Goal: Information Seeking & Learning: Learn about a topic

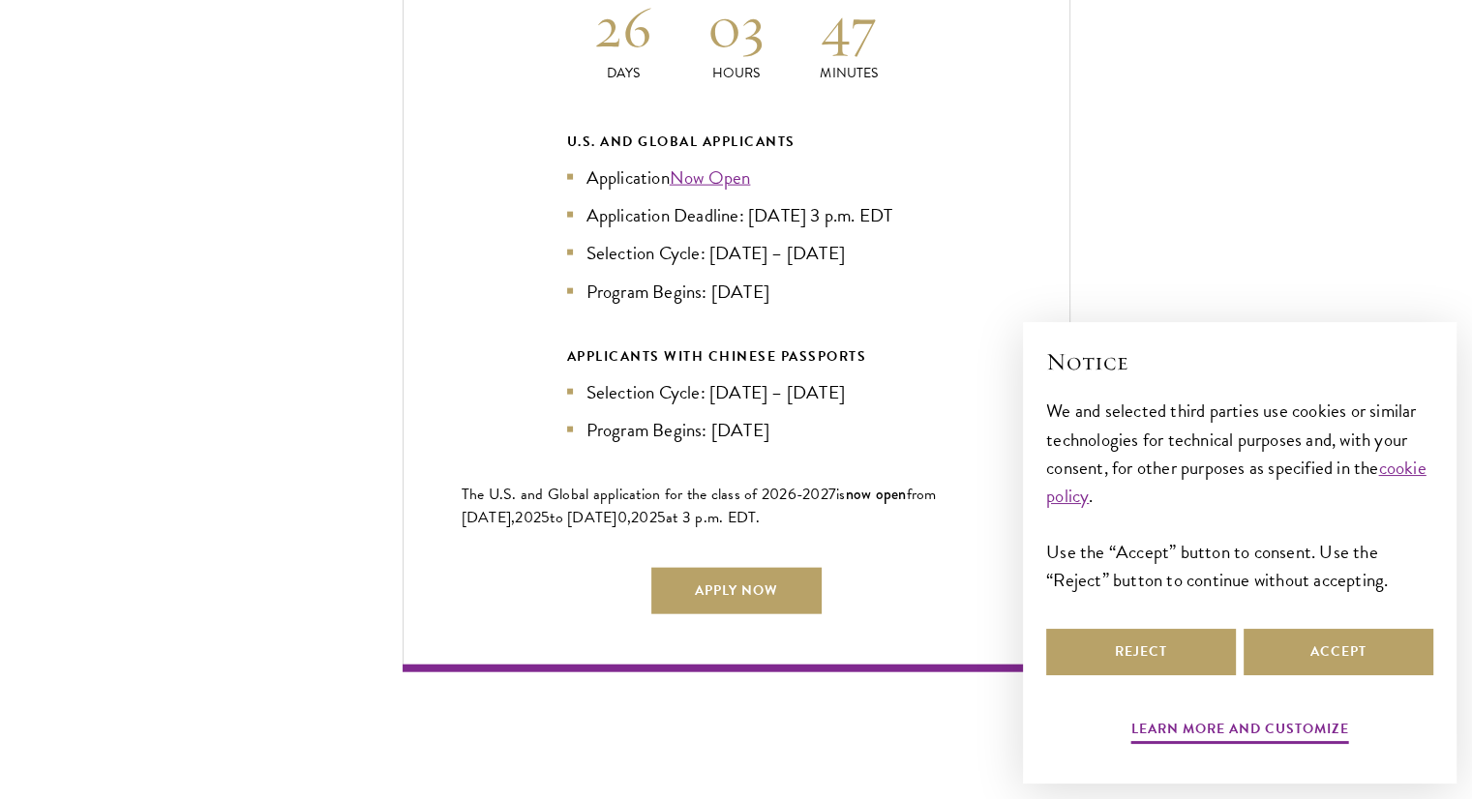
scroll to position [4352, 0]
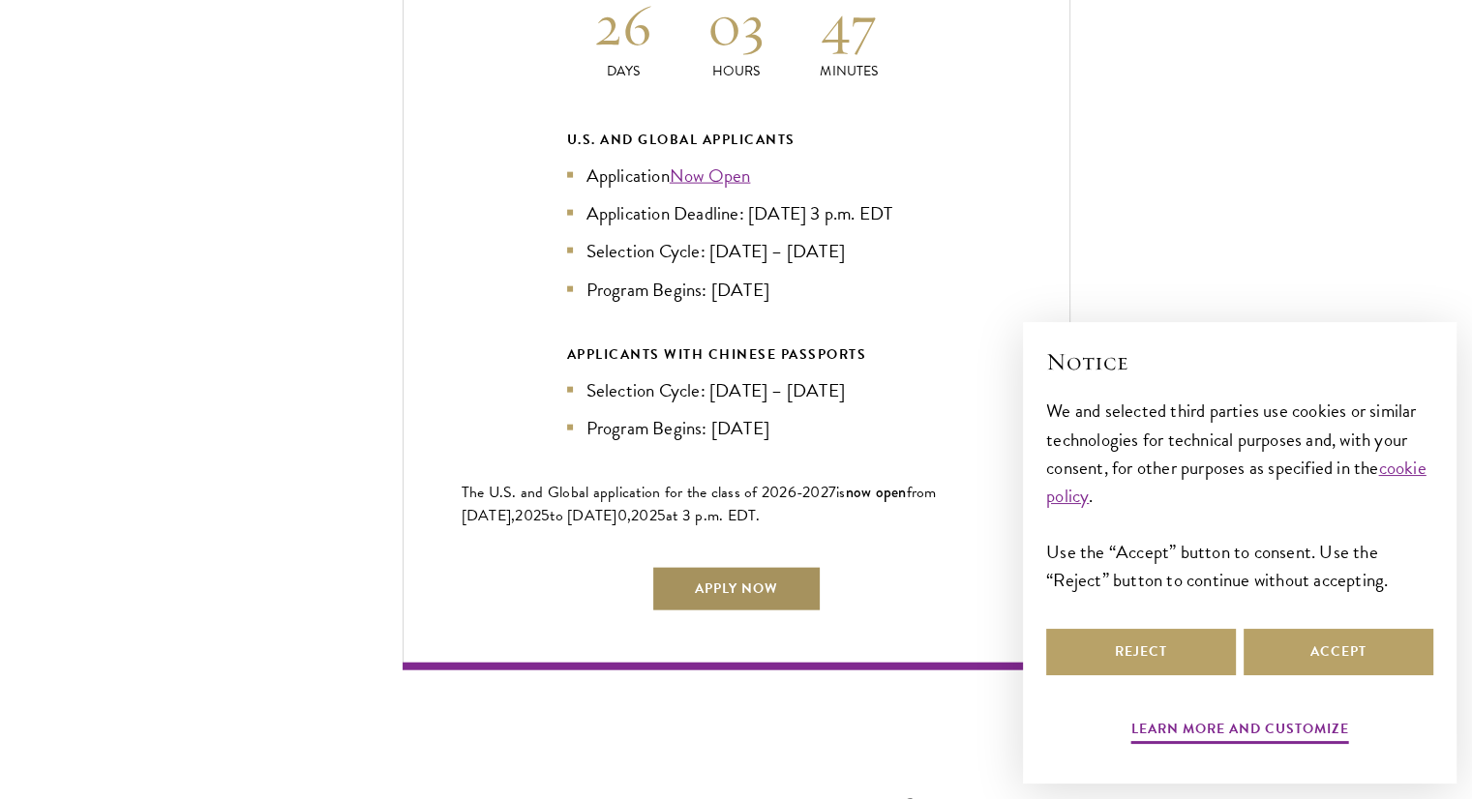
click at [704, 567] on link "Apply Now" at bounding box center [736, 589] width 170 height 46
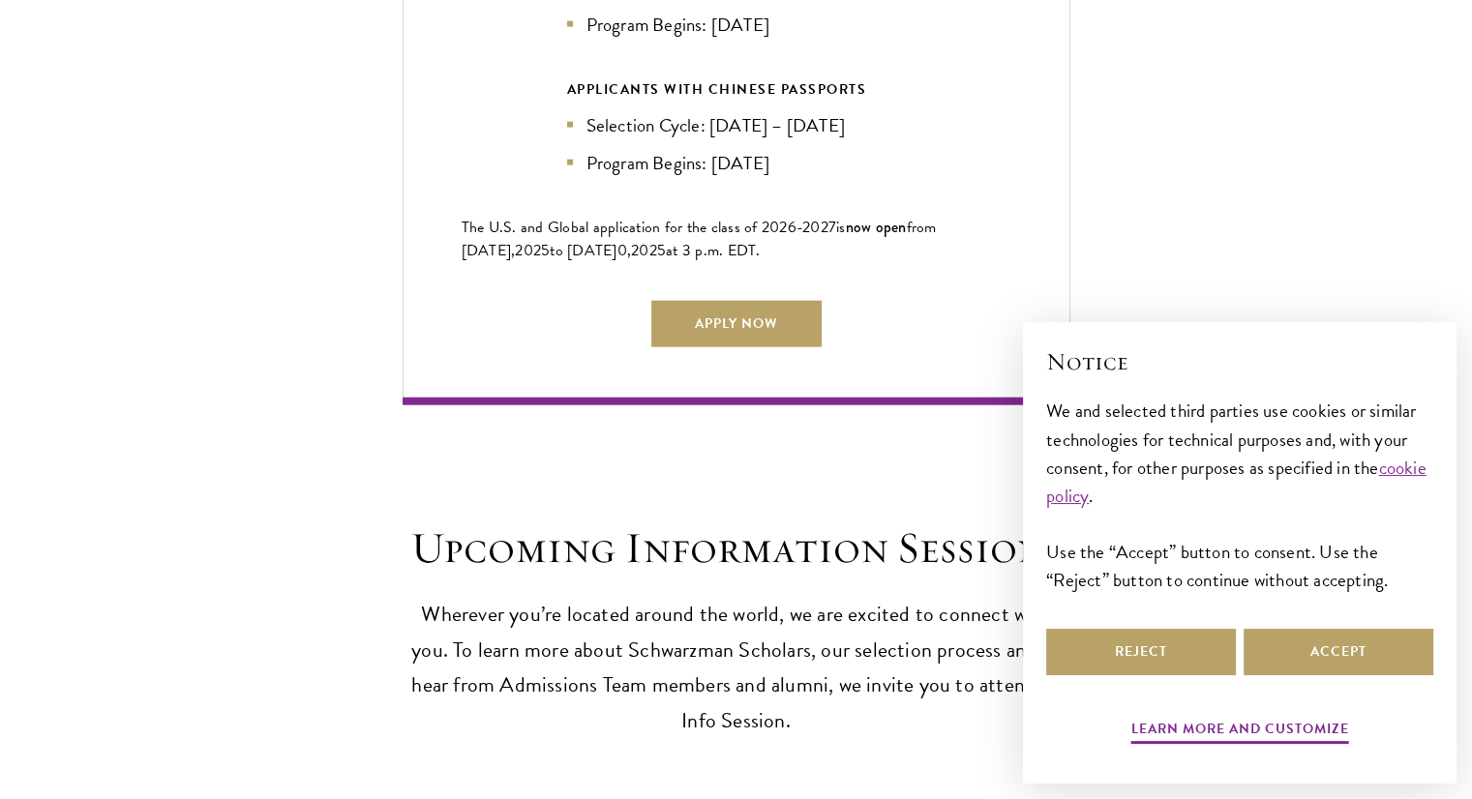
scroll to position [4621, 0]
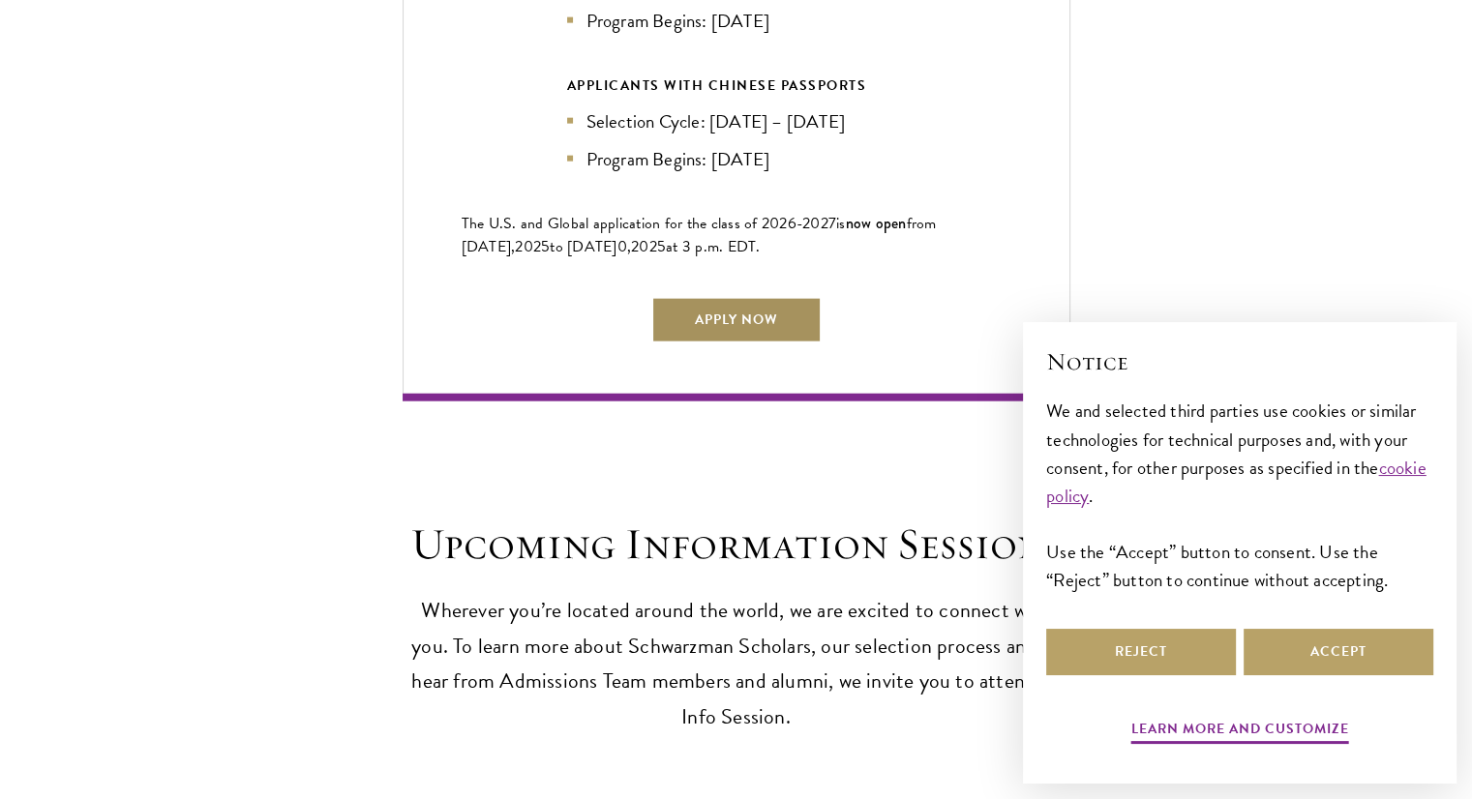
click at [706, 302] on link "Apply Now" at bounding box center [736, 320] width 170 height 46
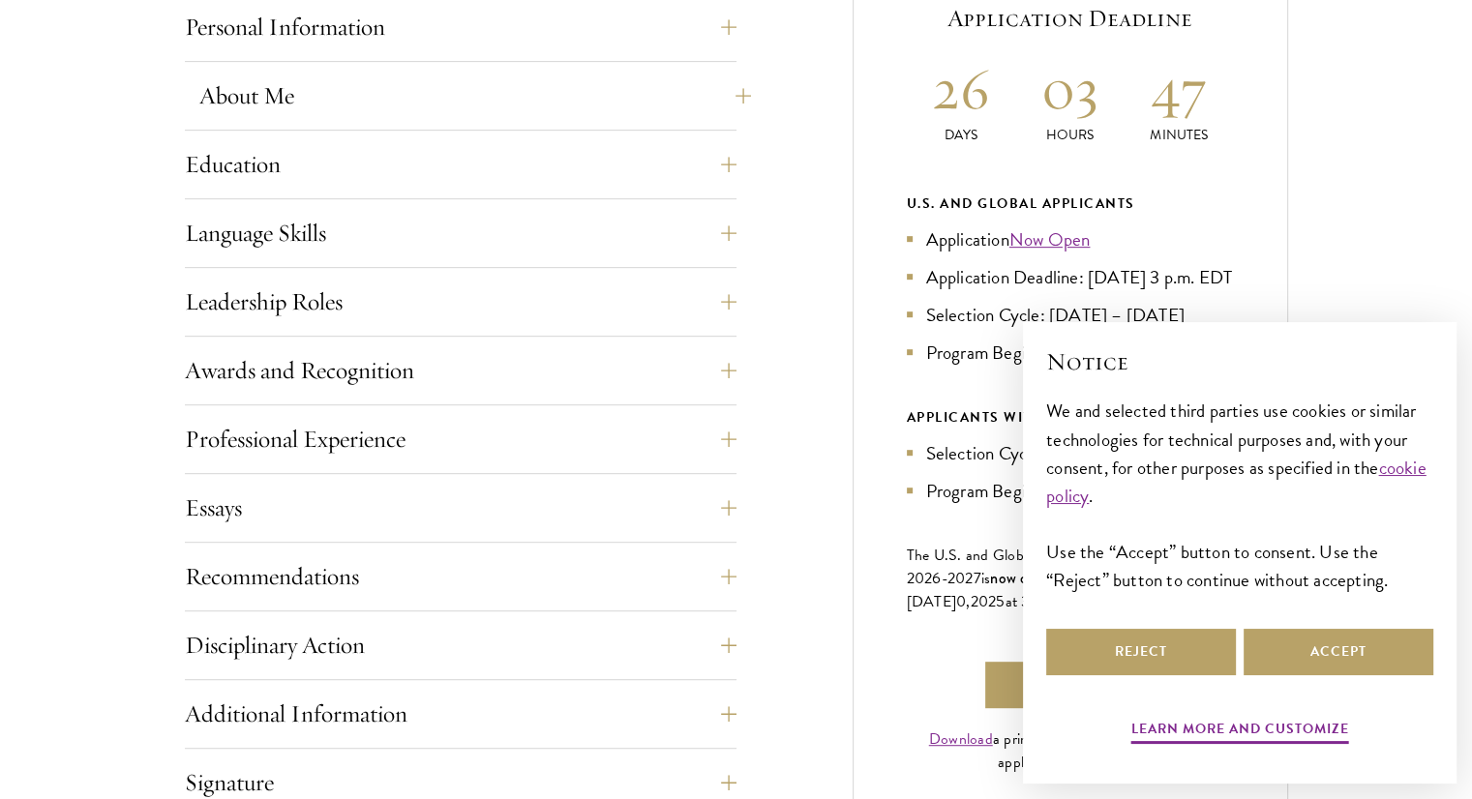
scroll to position [1165, 0]
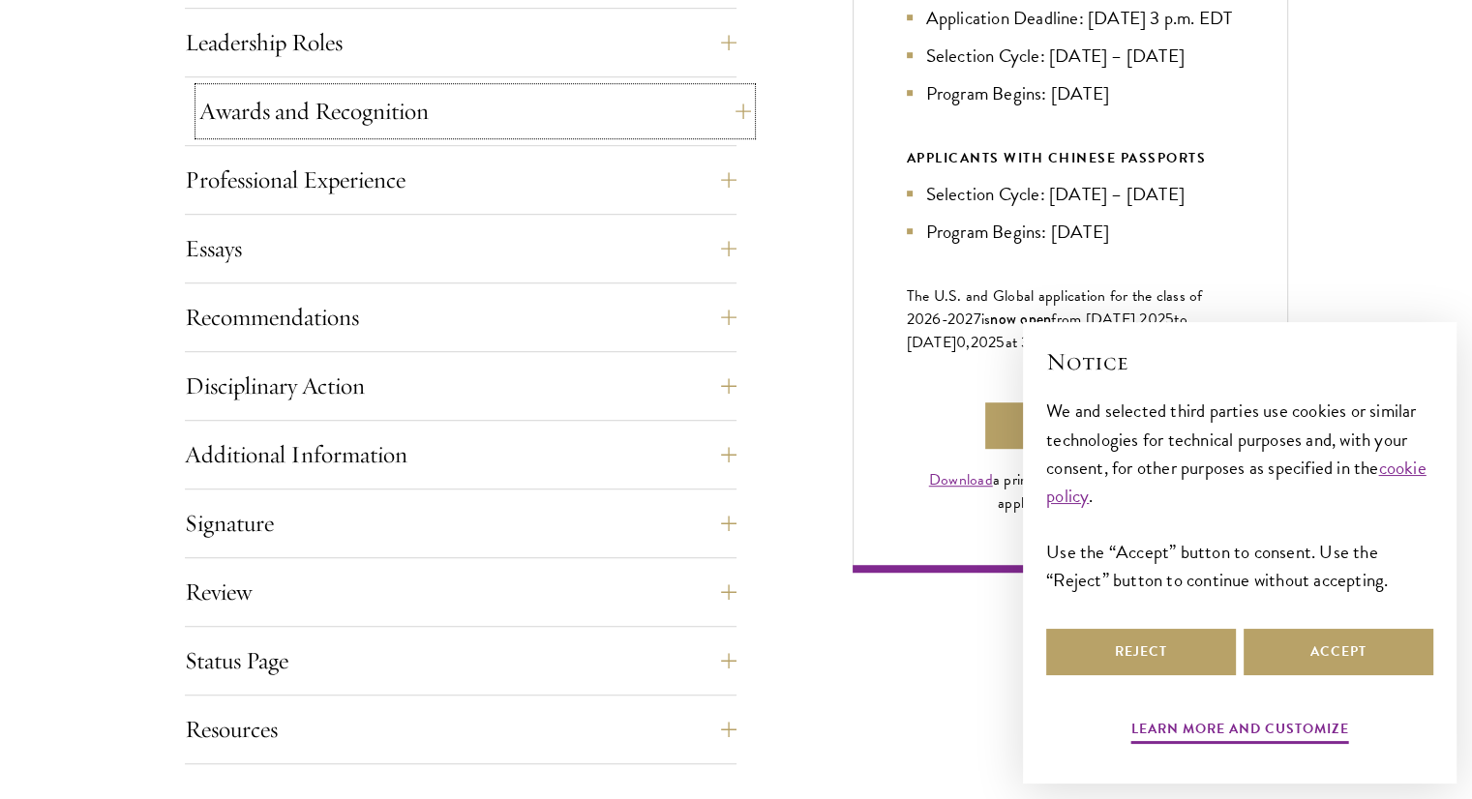
click at [439, 104] on button "Awards and Recognition" at bounding box center [474, 111] width 551 height 46
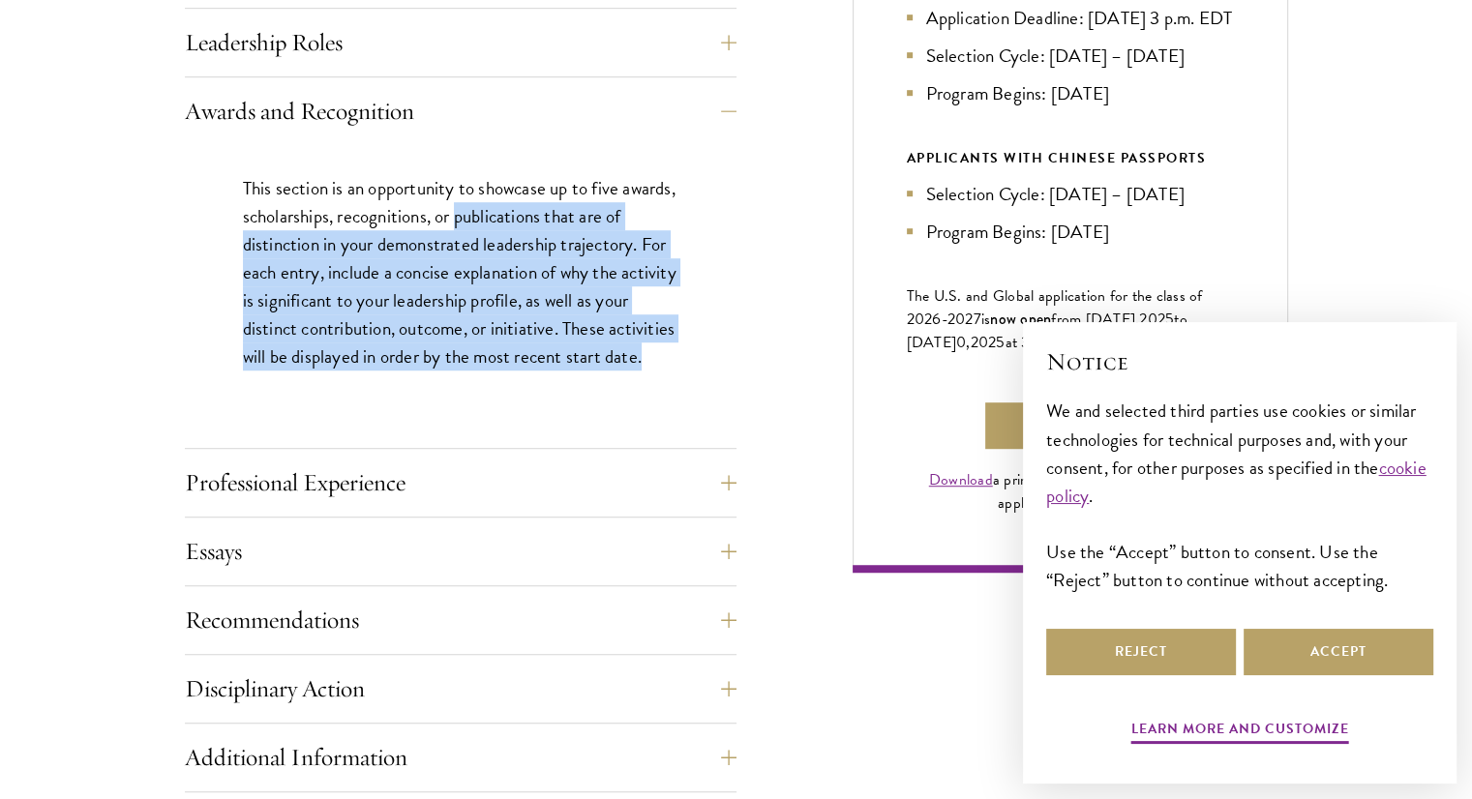
drag, startPoint x: 516, startPoint y: 211, endPoint x: 551, endPoint y: 376, distance: 169.3
click at [551, 371] on p "This section is an opportunity to showcase up to five awards, scholarships, rec…" at bounding box center [460, 272] width 435 height 196
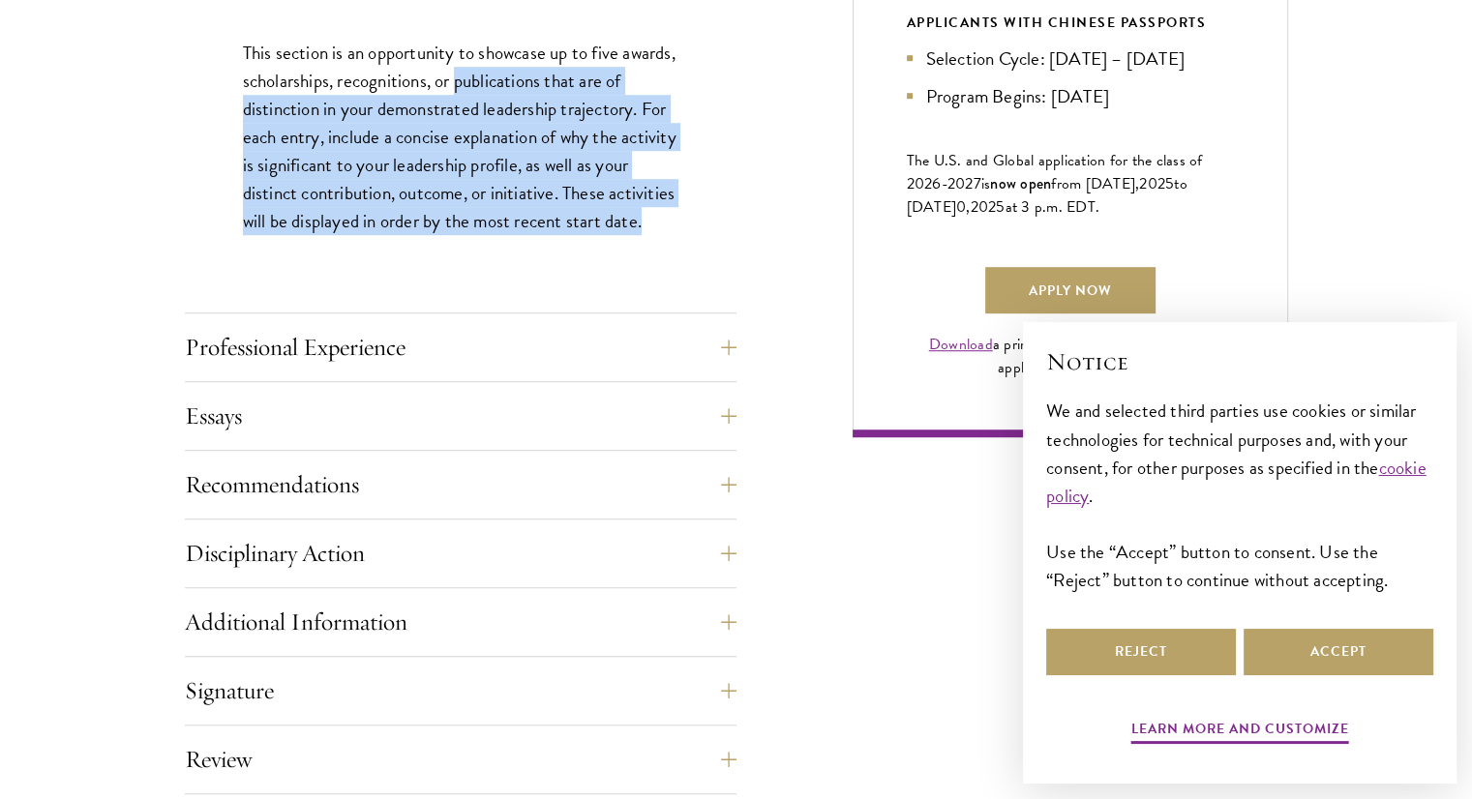
scroll to position [1304, 0]
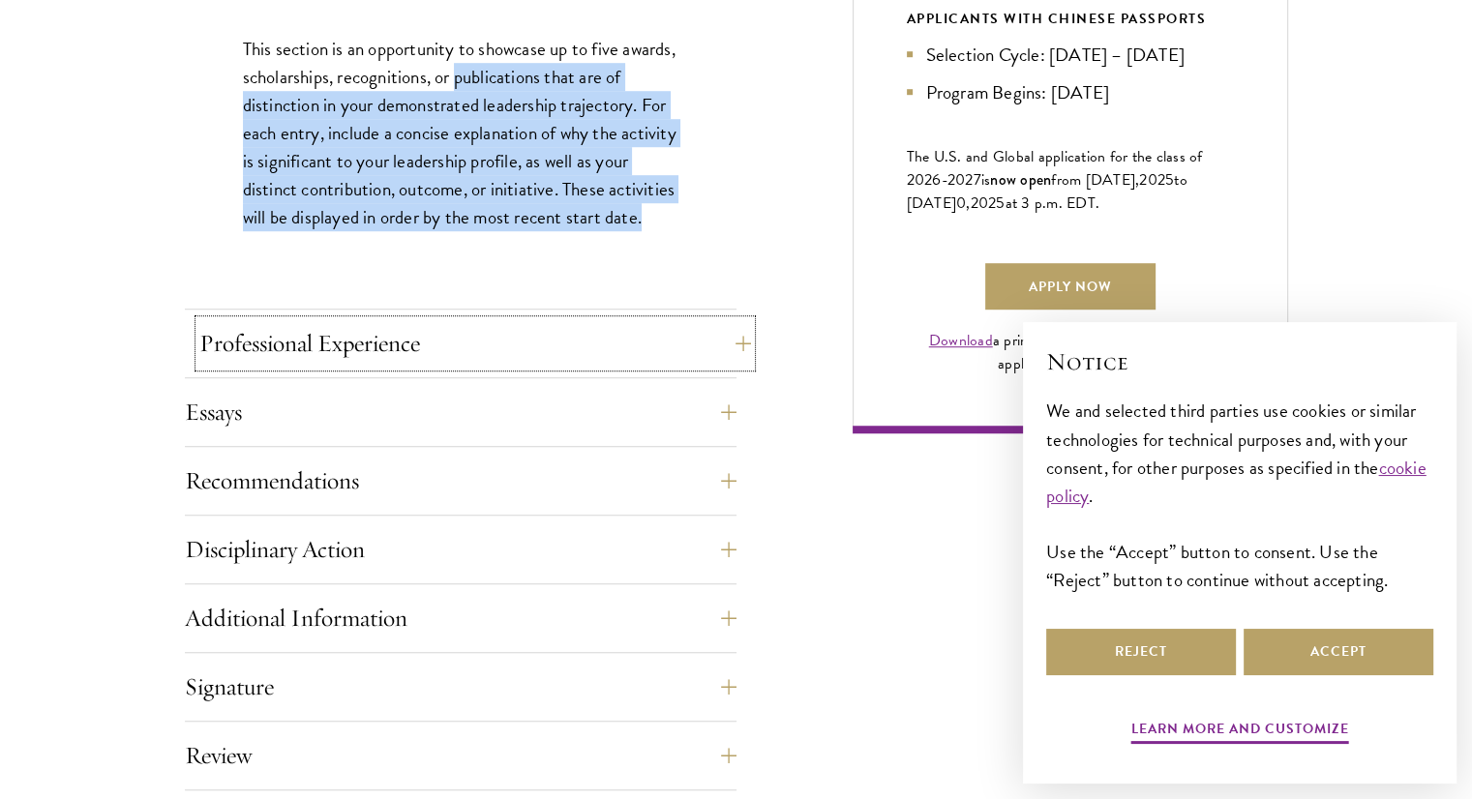
click at [539, 336] on button "Professional Experience" at bounding box center [474, 343] width 551 height 46
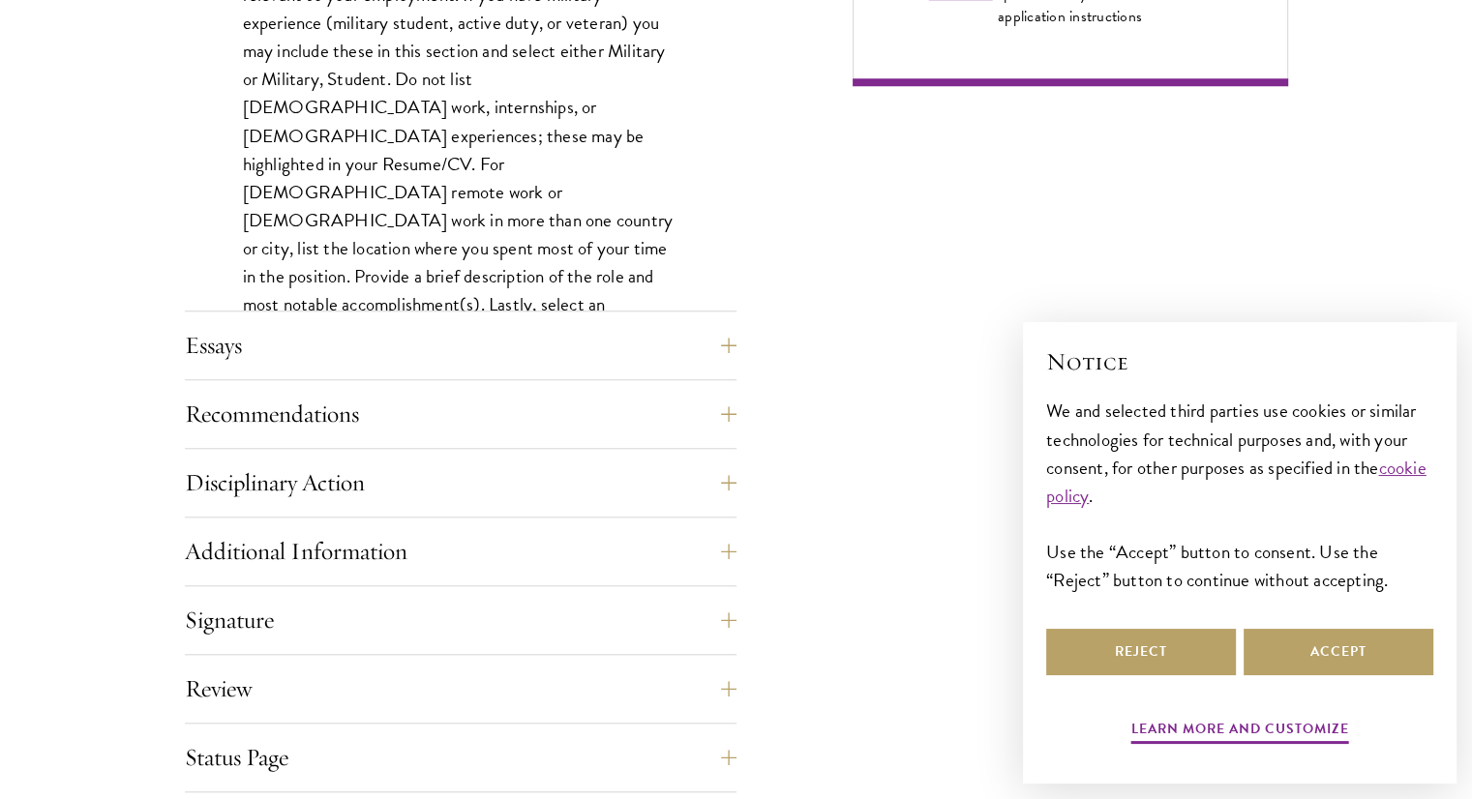
scroll to position [1659, 0]
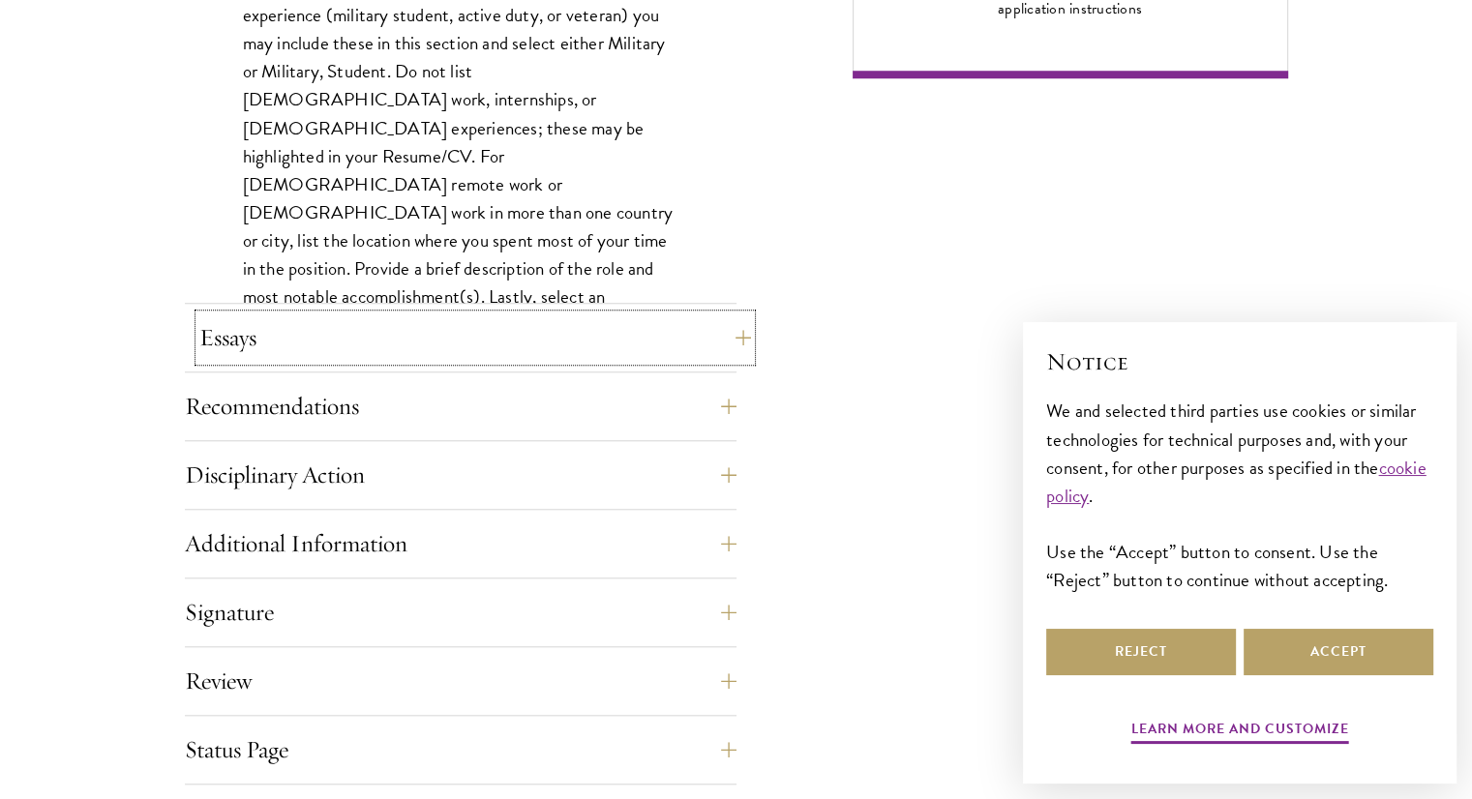
click at [528, 331] on button "Essays" at bounding box center [474, 337] width 551 height 46
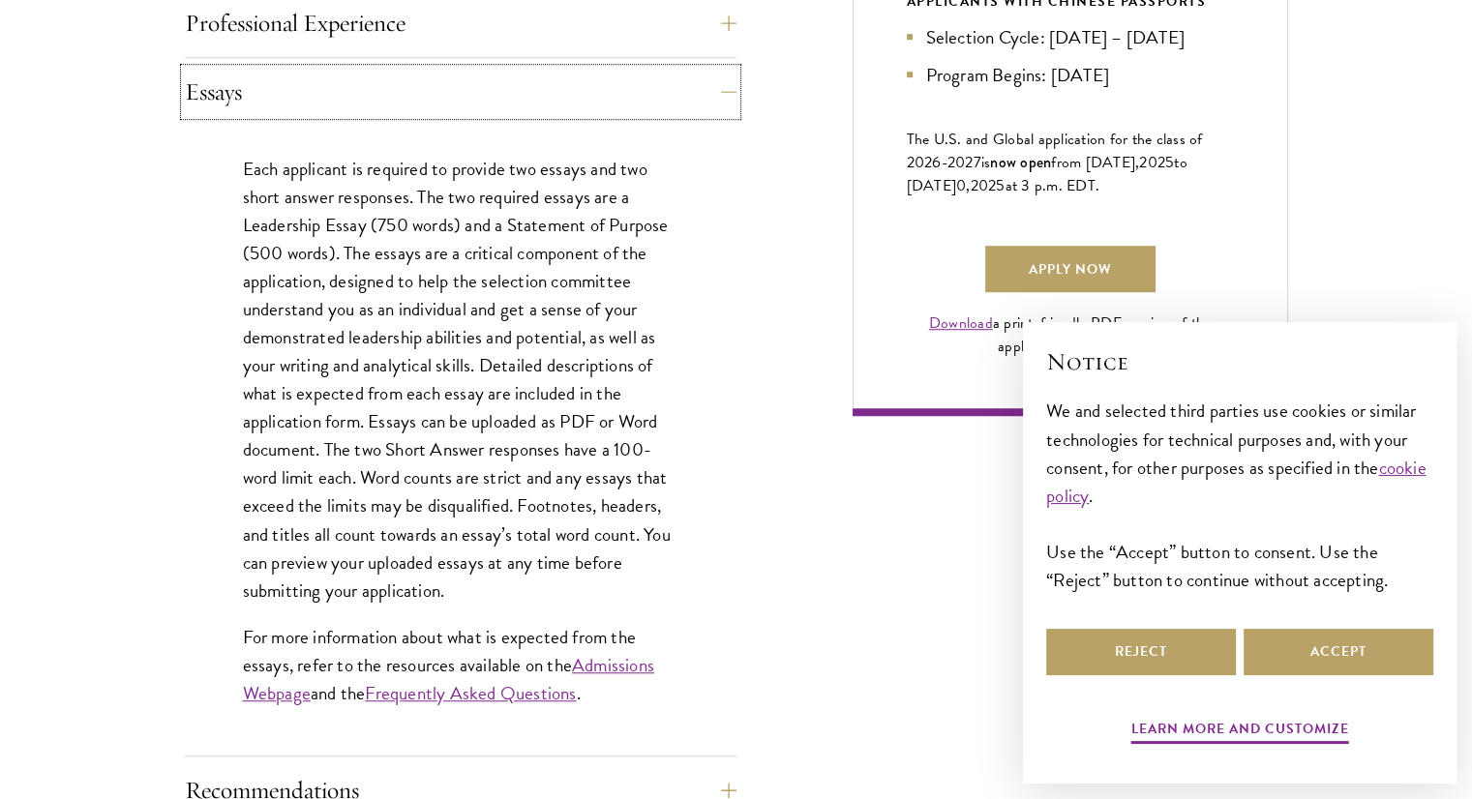
scroll to position [1756, 0]
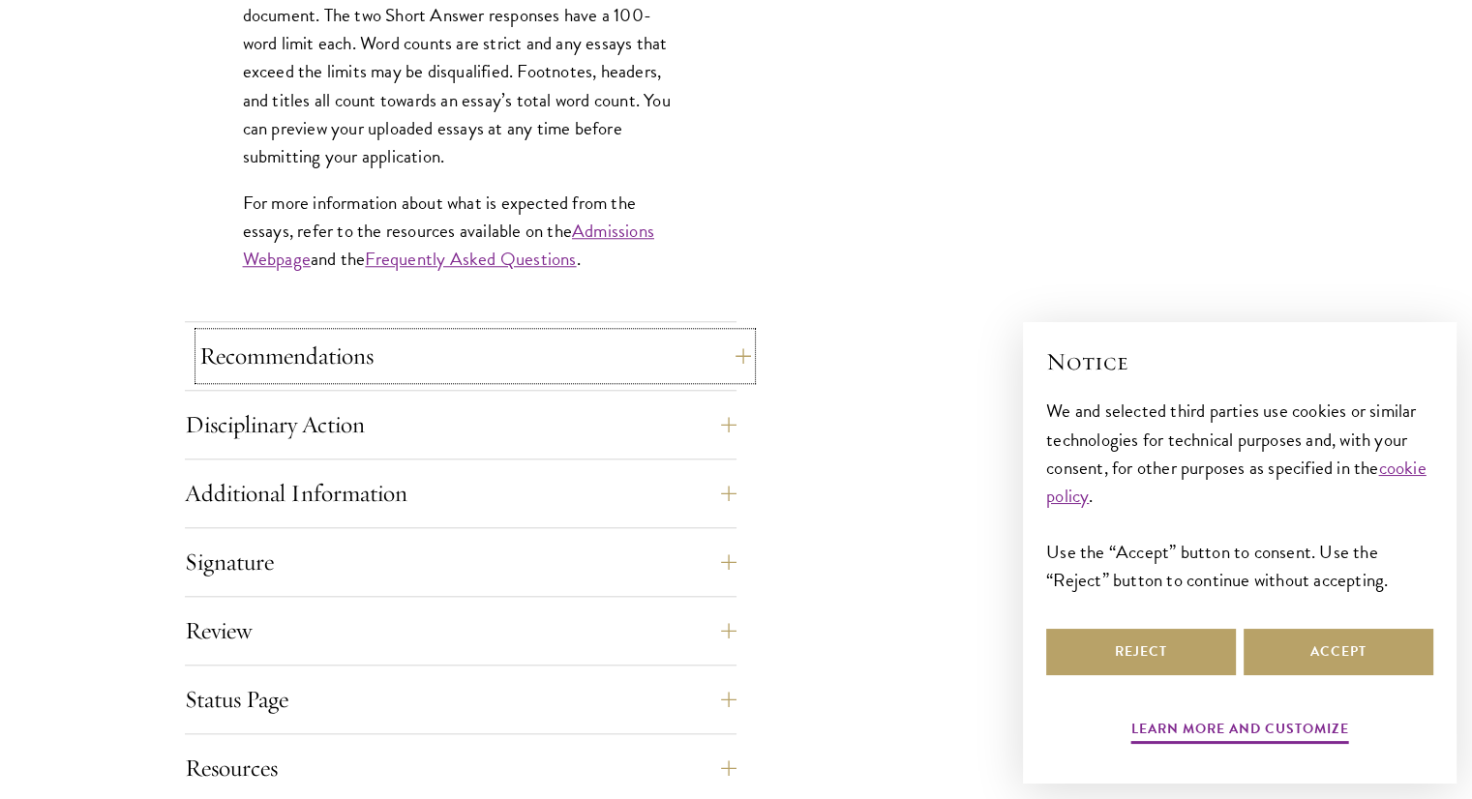
click at [522, 349] on button "Recommendations" at bounding box center [474, 356] width 551 height 46
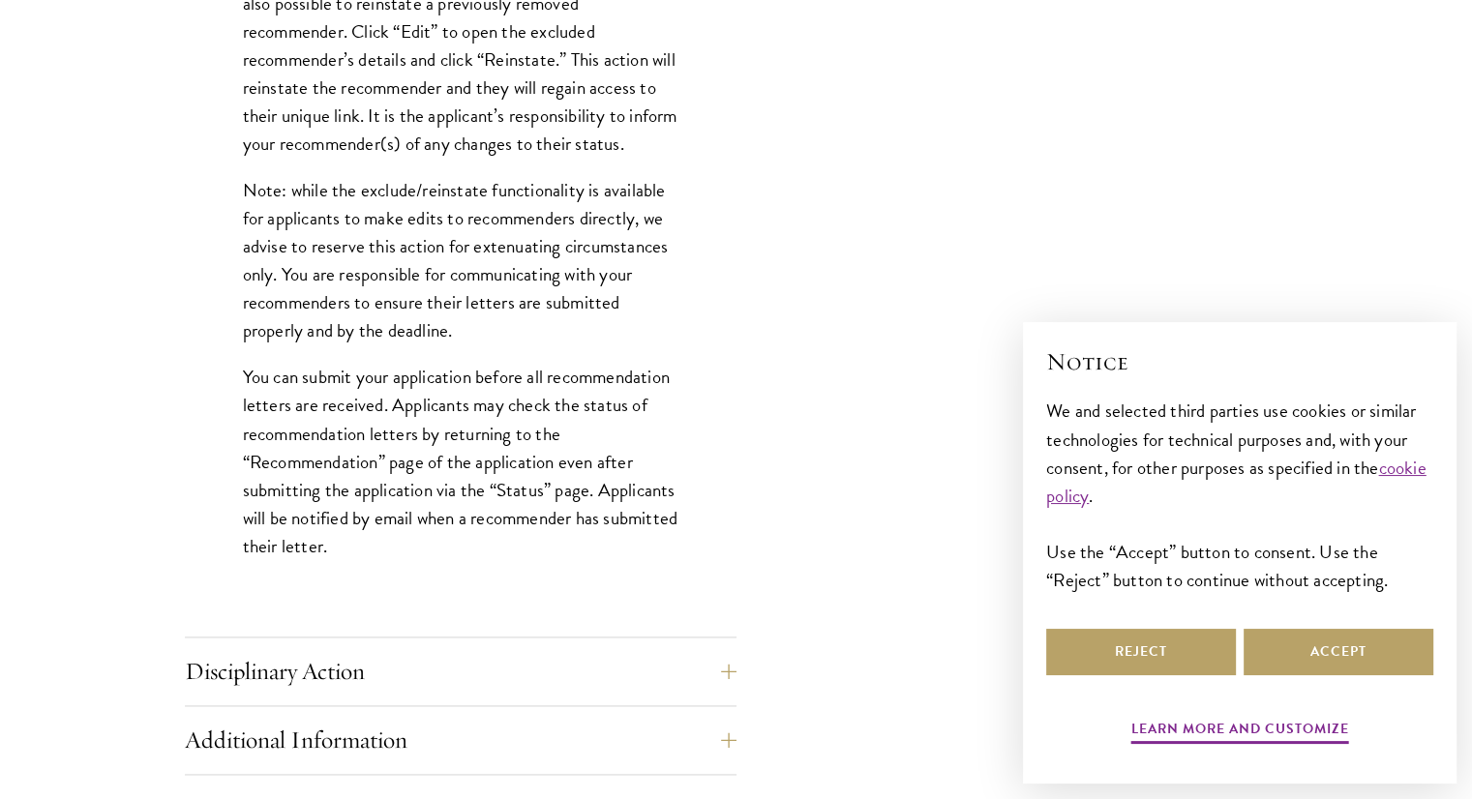
scroll to position [2775, 0]
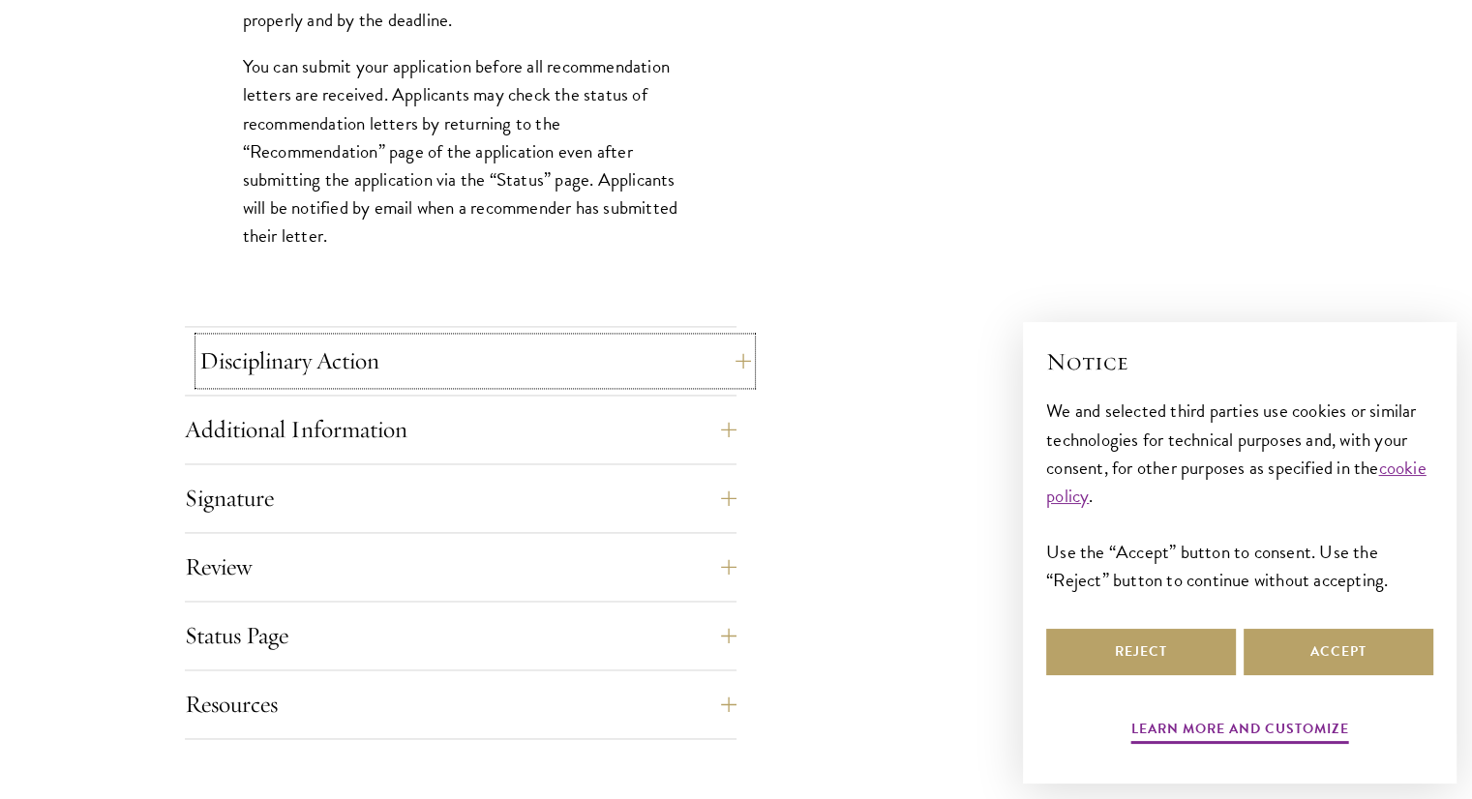
click at [465, 354] on button "Disciplinary Action" at bounding box center [474, 361] width 551 height 46
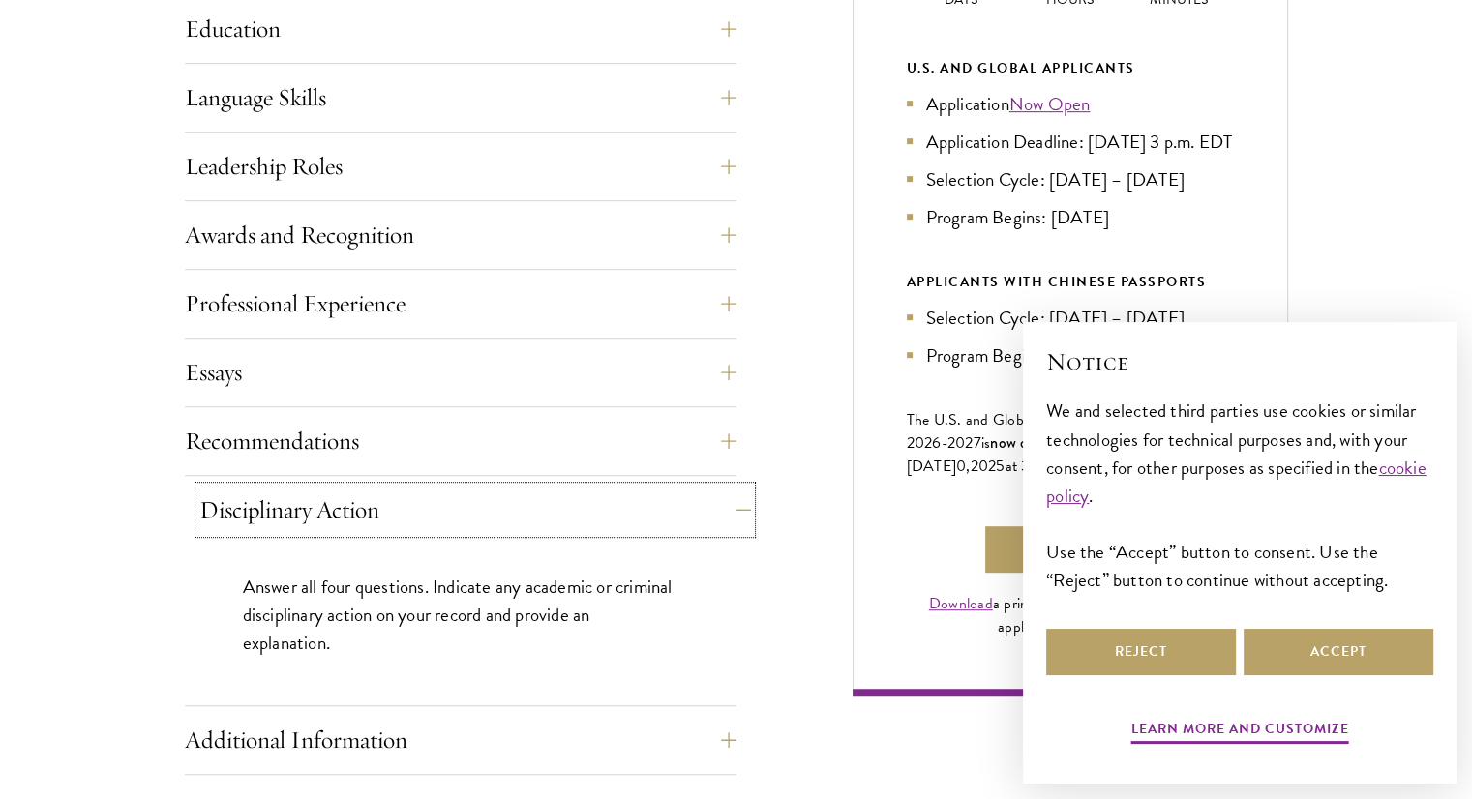
scroll to position [1324, 0]
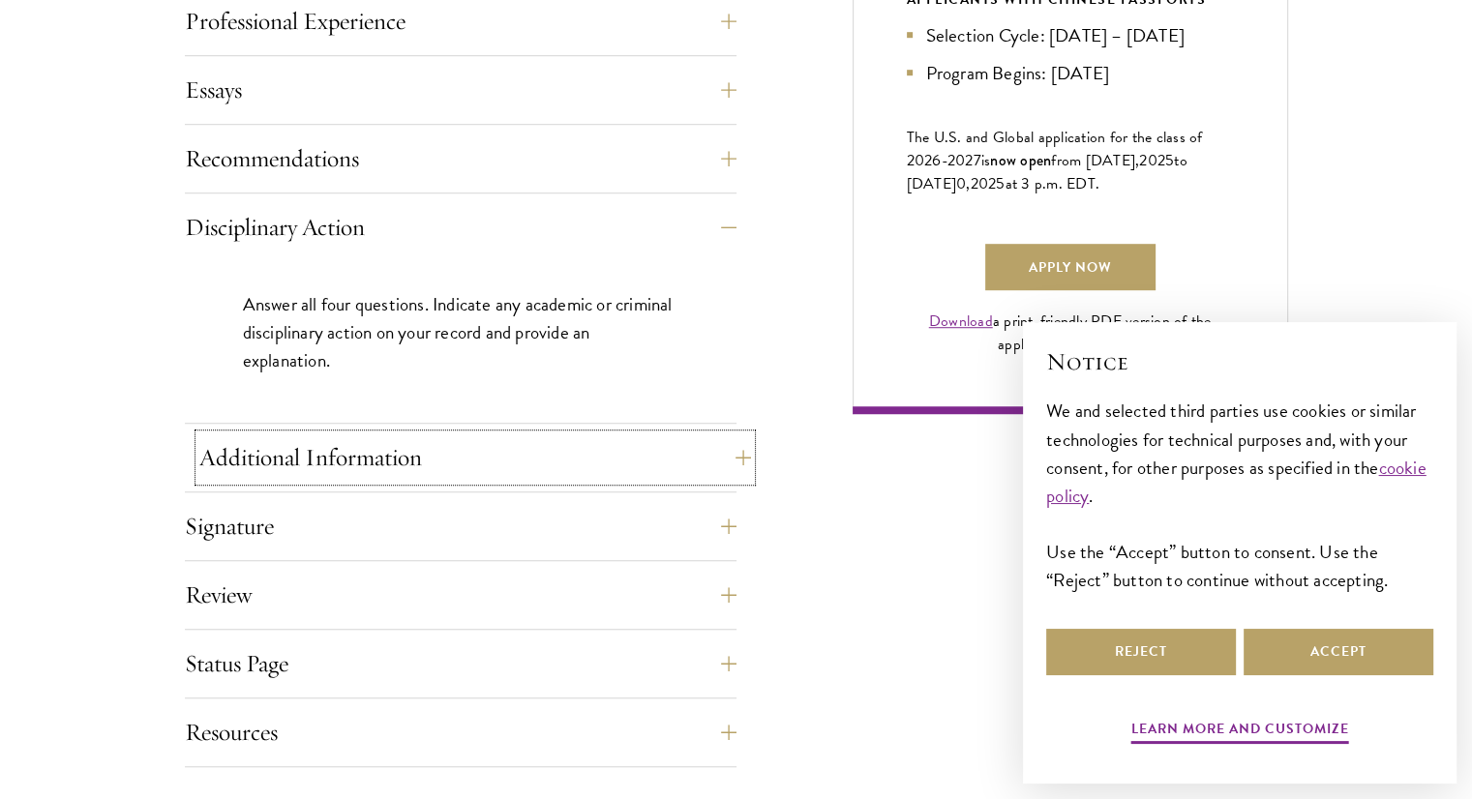
click at [451, 444] on button "Additional Information" at bounding box center [474, 457] width 551 height 46
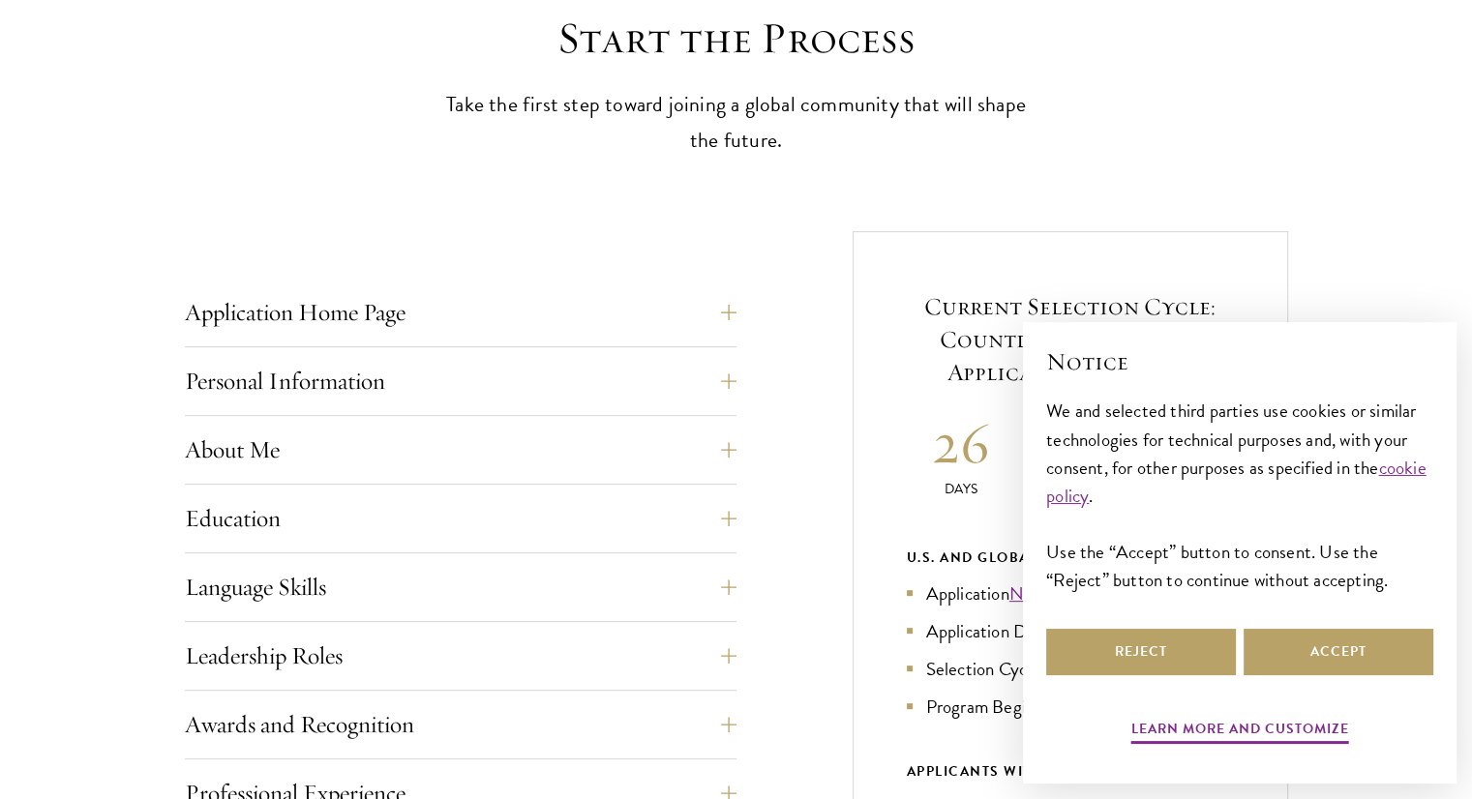
scroll to position [553, 0]
click at [431, 395] on button "Personal Information" at bounding box center [474, 379] width 551 height 46
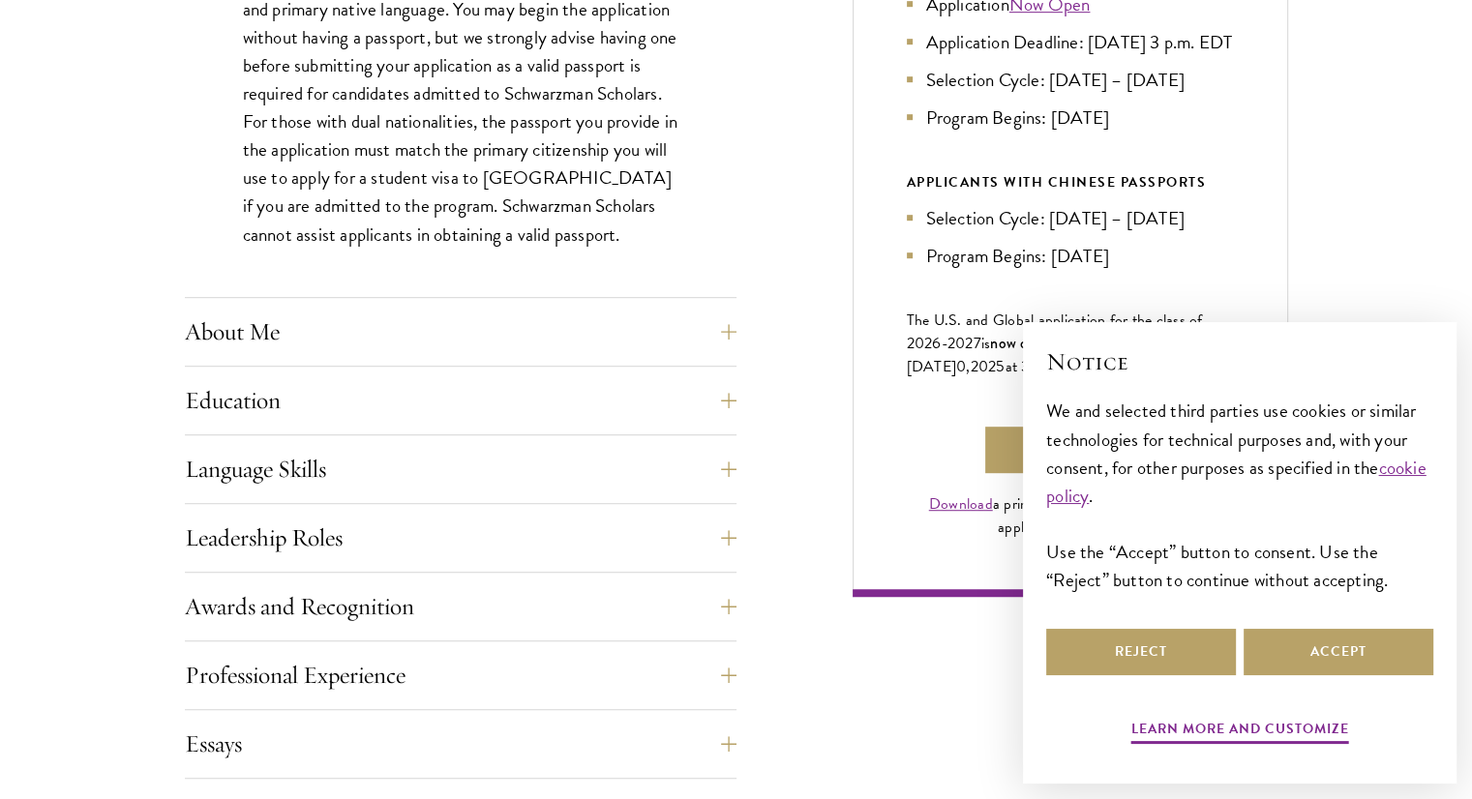
scroll to position [1149, 0]
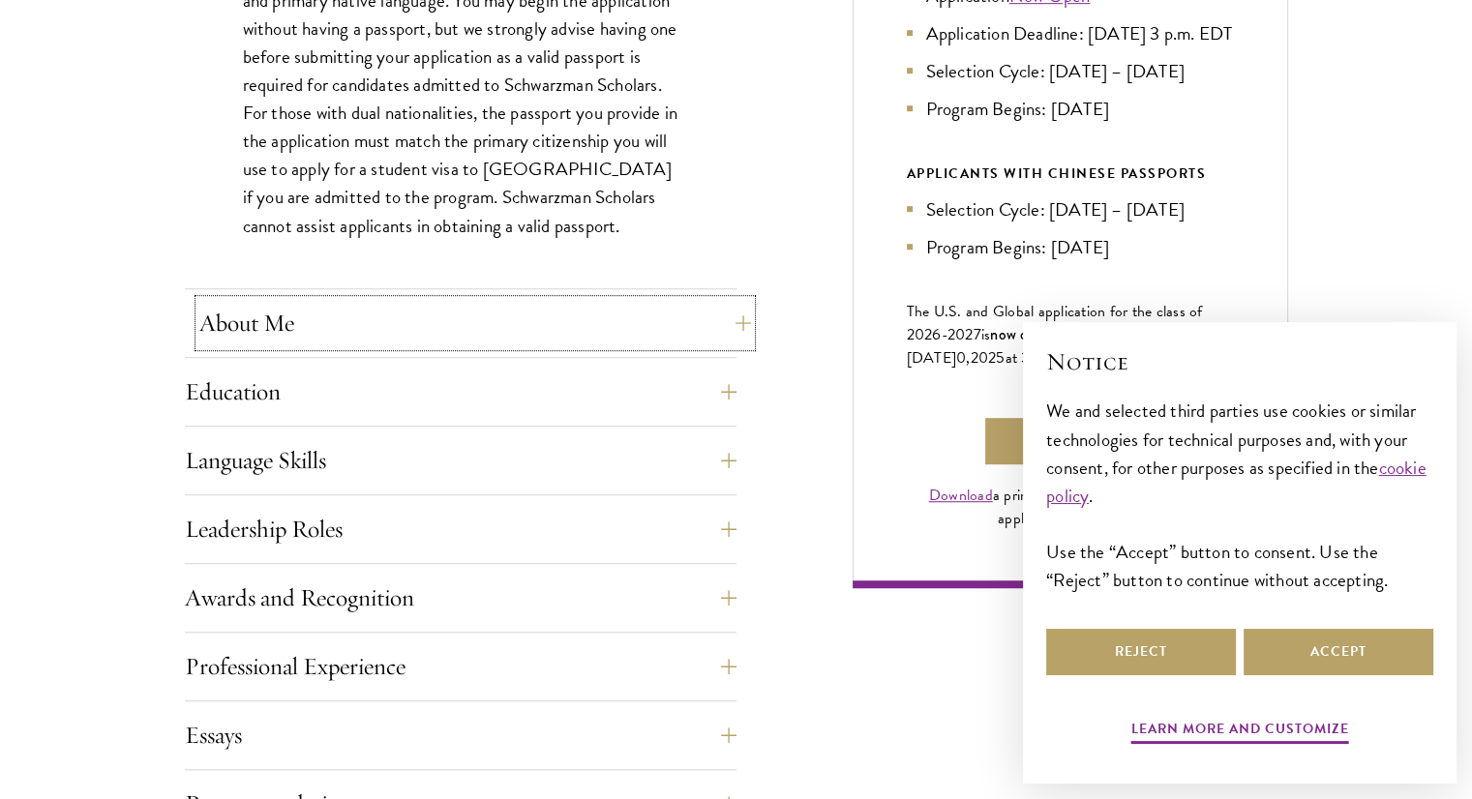
click at [424, 342] on button "About Me" at bounding box center [474, 323] width 551 height 46
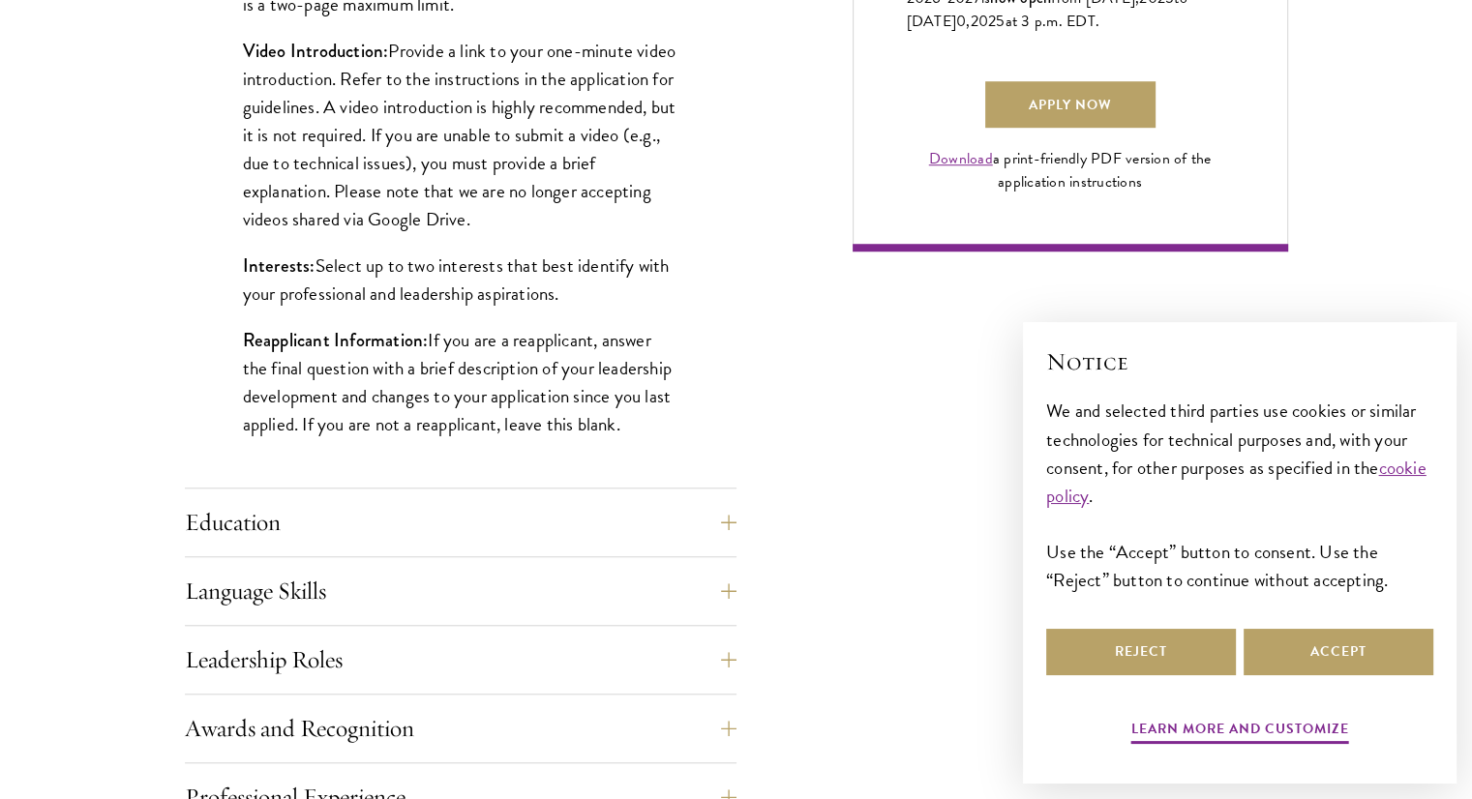
scroll to position [1738, 0]
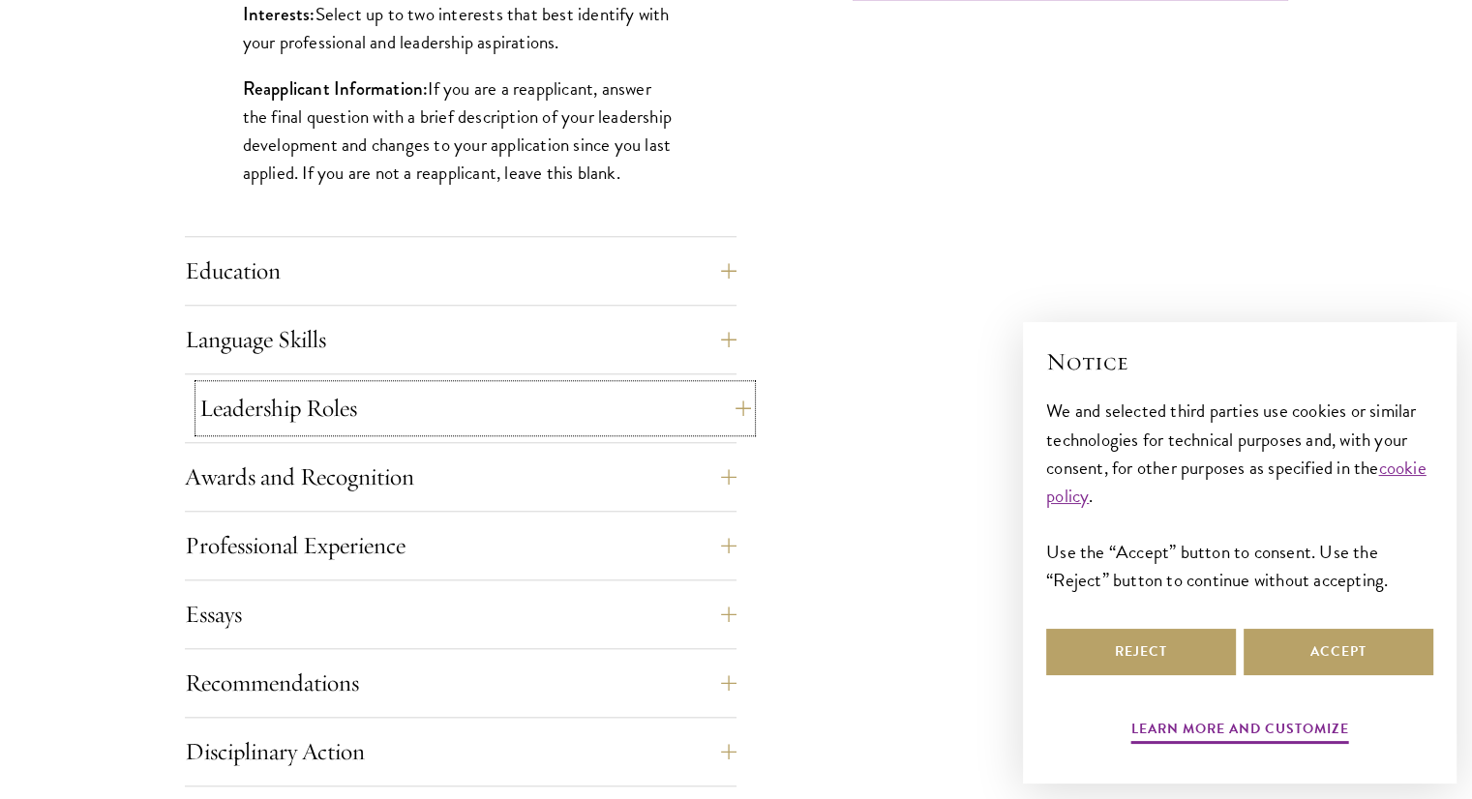
click at [411, 394] on button "Leadership Roles" at bounding box center [474, 408] width 551 height 46
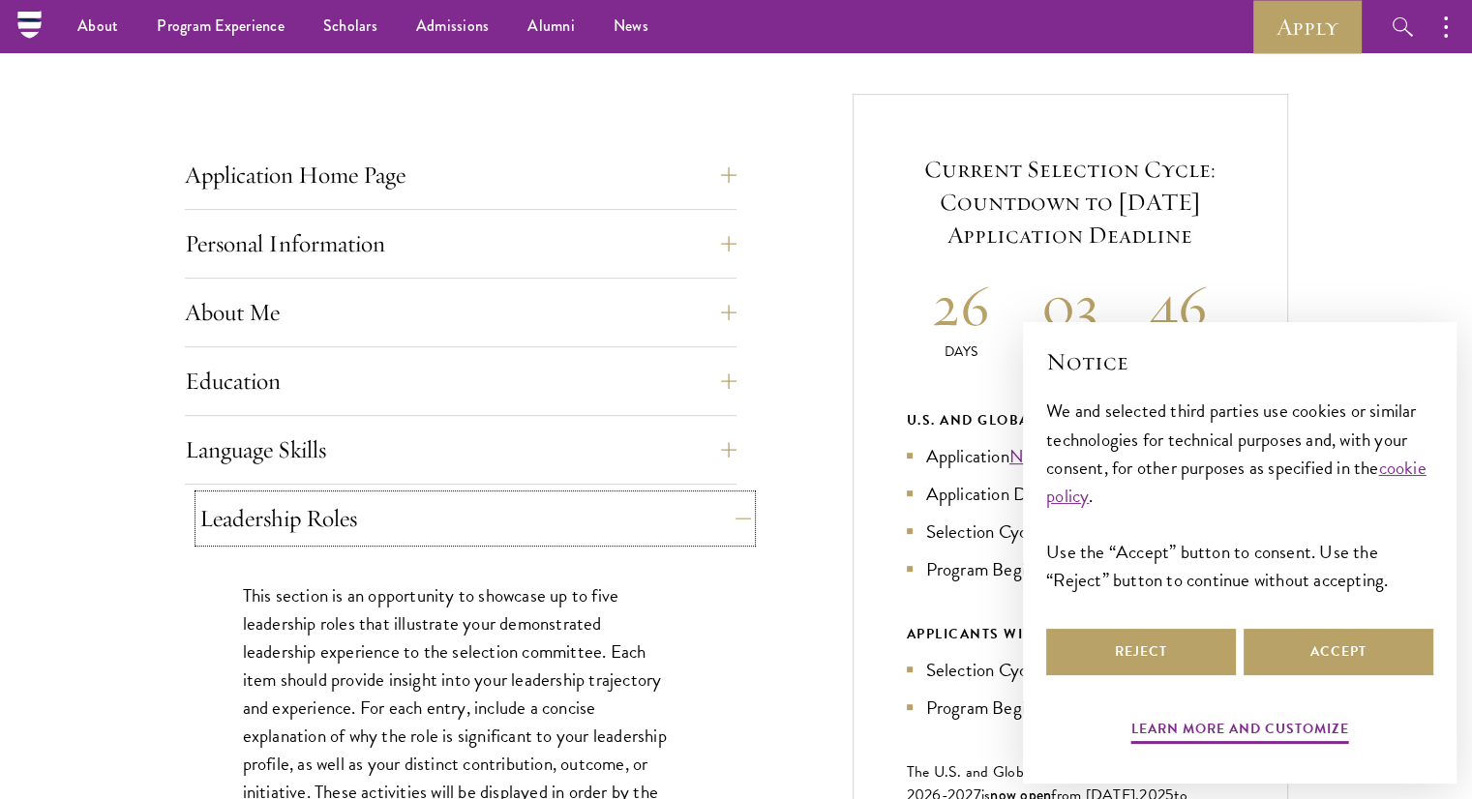
scroll to position [677, 0]
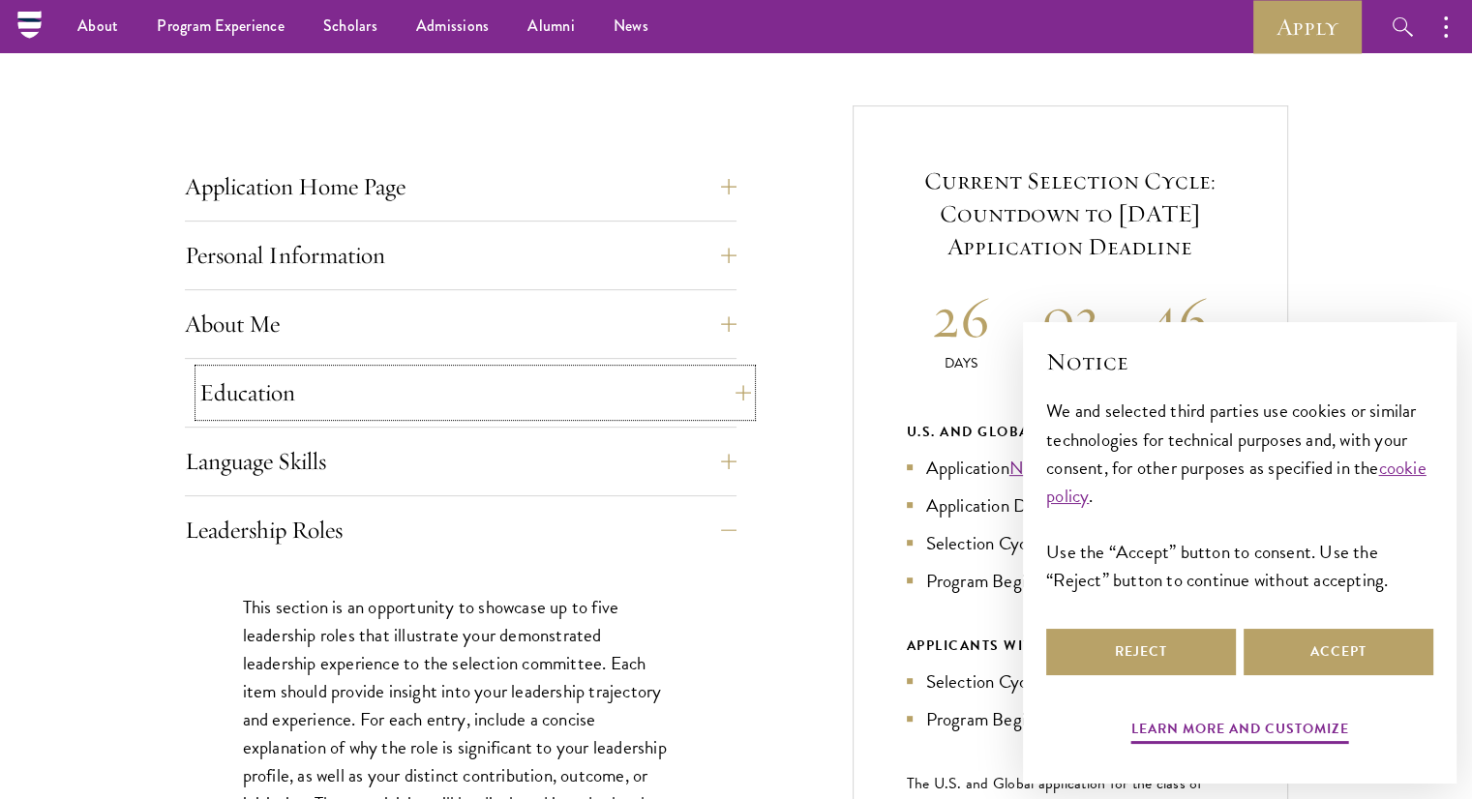
drag, startPoint x: 411, startPoint y: 394, endPoint x: 329, endPoint y: 382, distance: 83.1
click at [329, 382] on button "Education" at bounding box center [474, 393] width 551 height 46
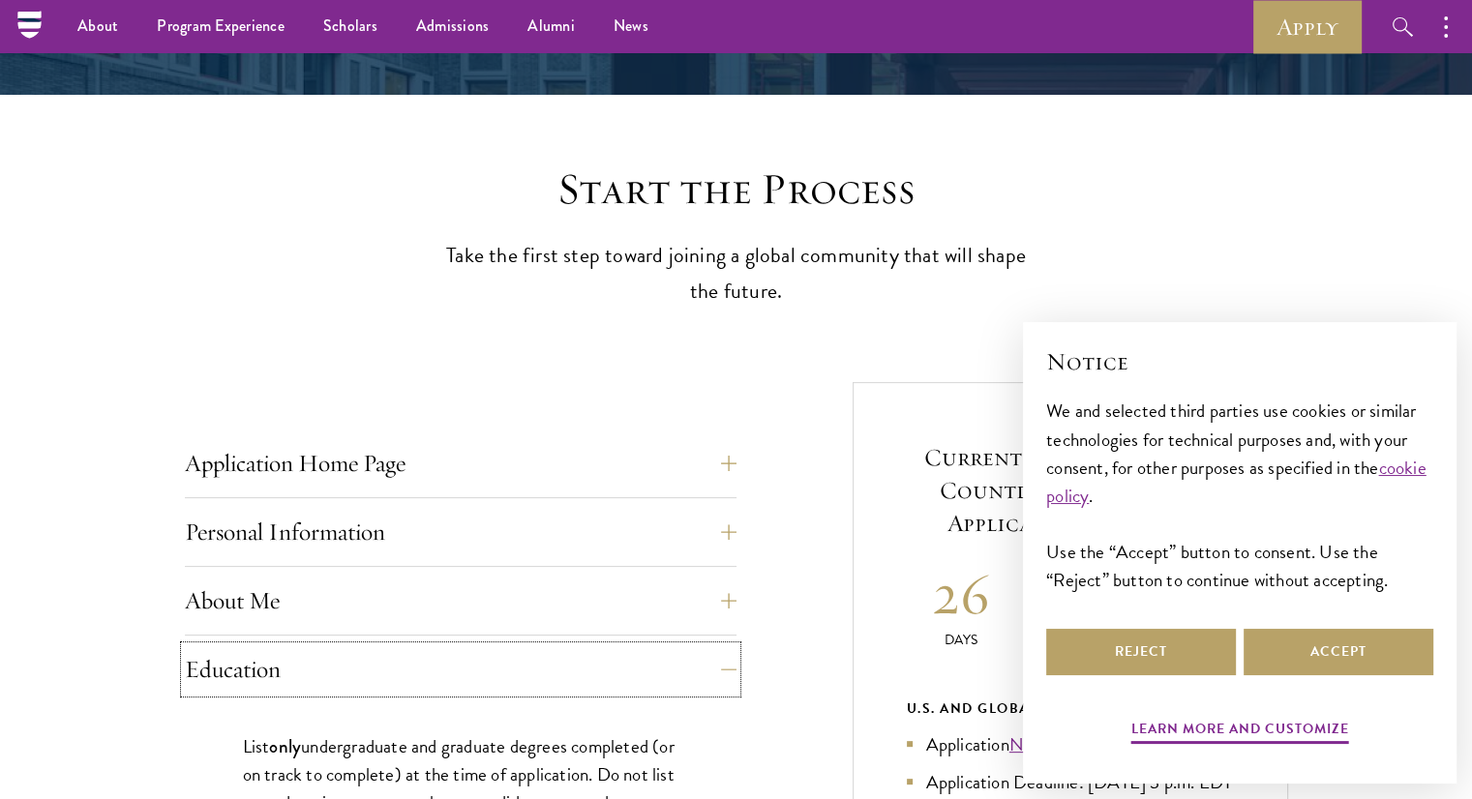
scroll to position [399, 0]
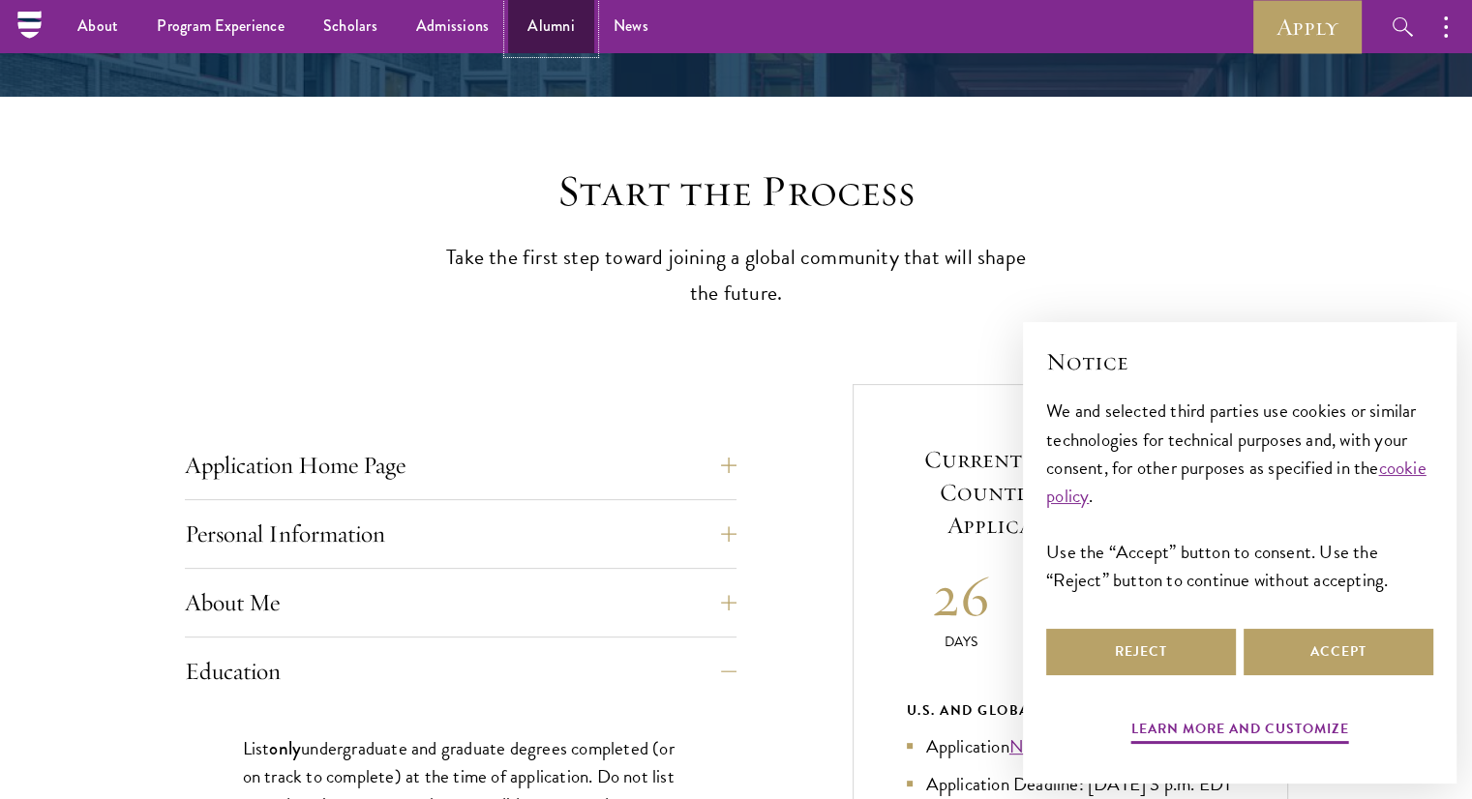
click at [516, 20] on link "Alumni" at bounding box center [551, 26] width 86 height 53
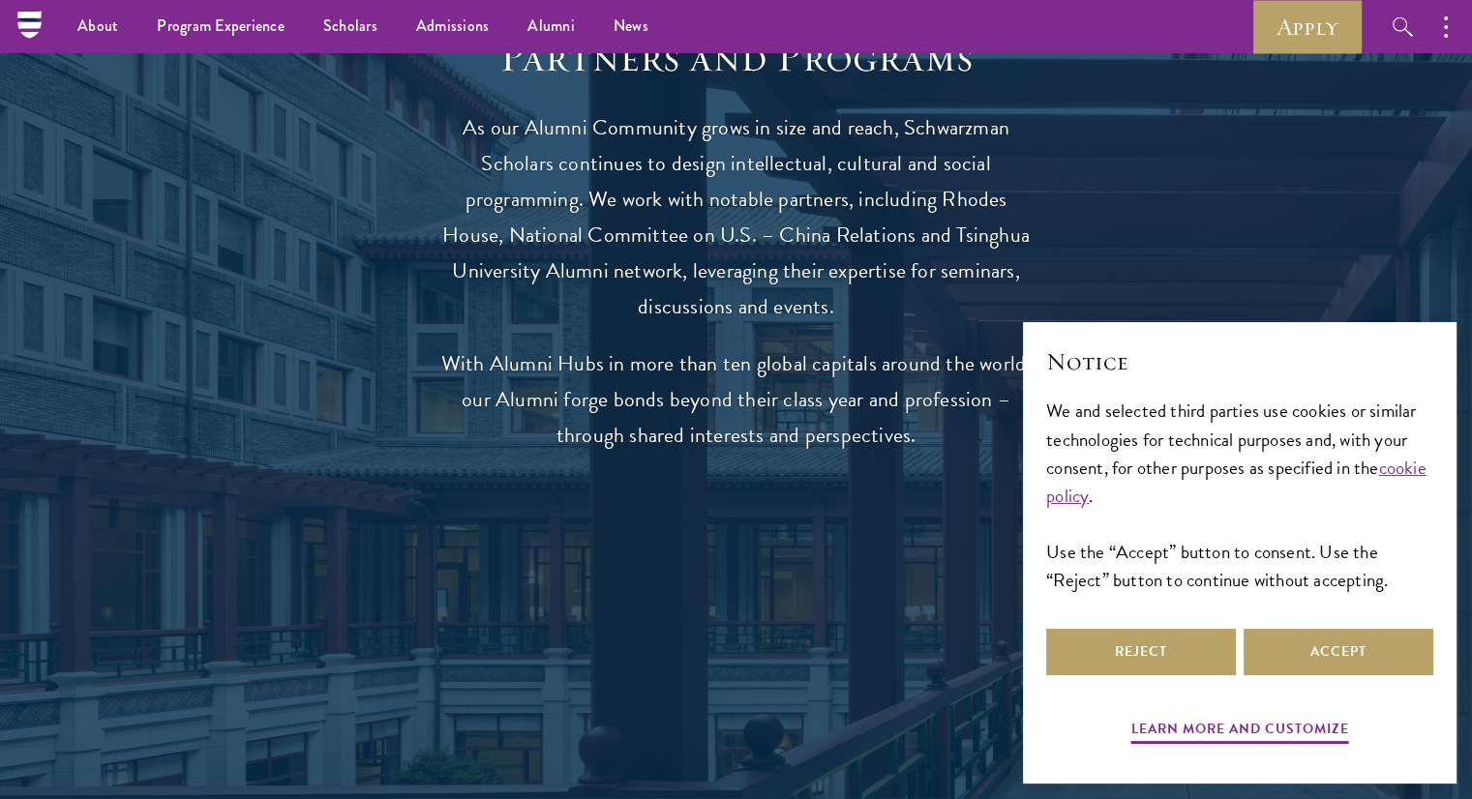
scroll to position [3436, 0]
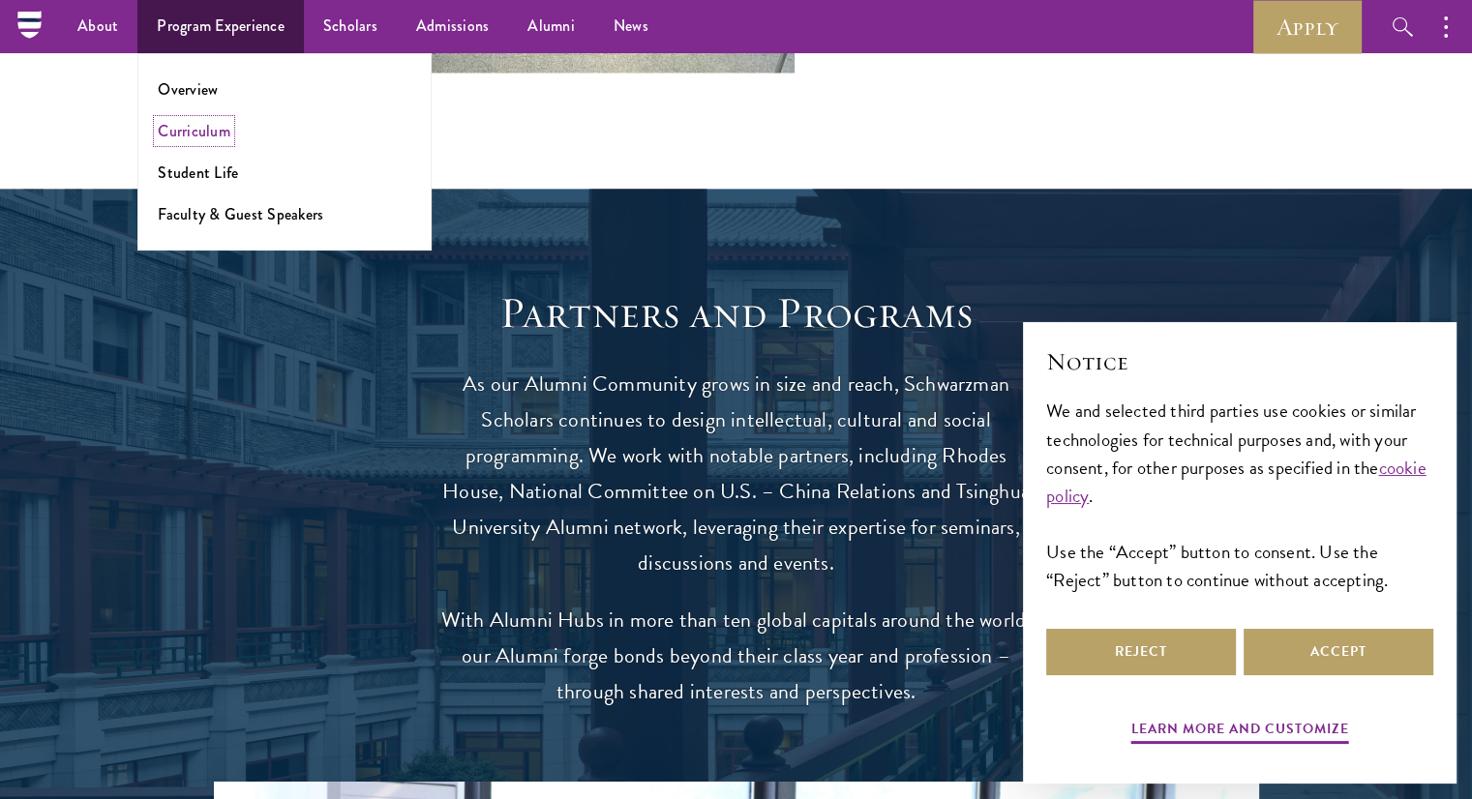
click at [197, 127] on link "Curriculum" at bounding box center [194, 131] width 73 height 22
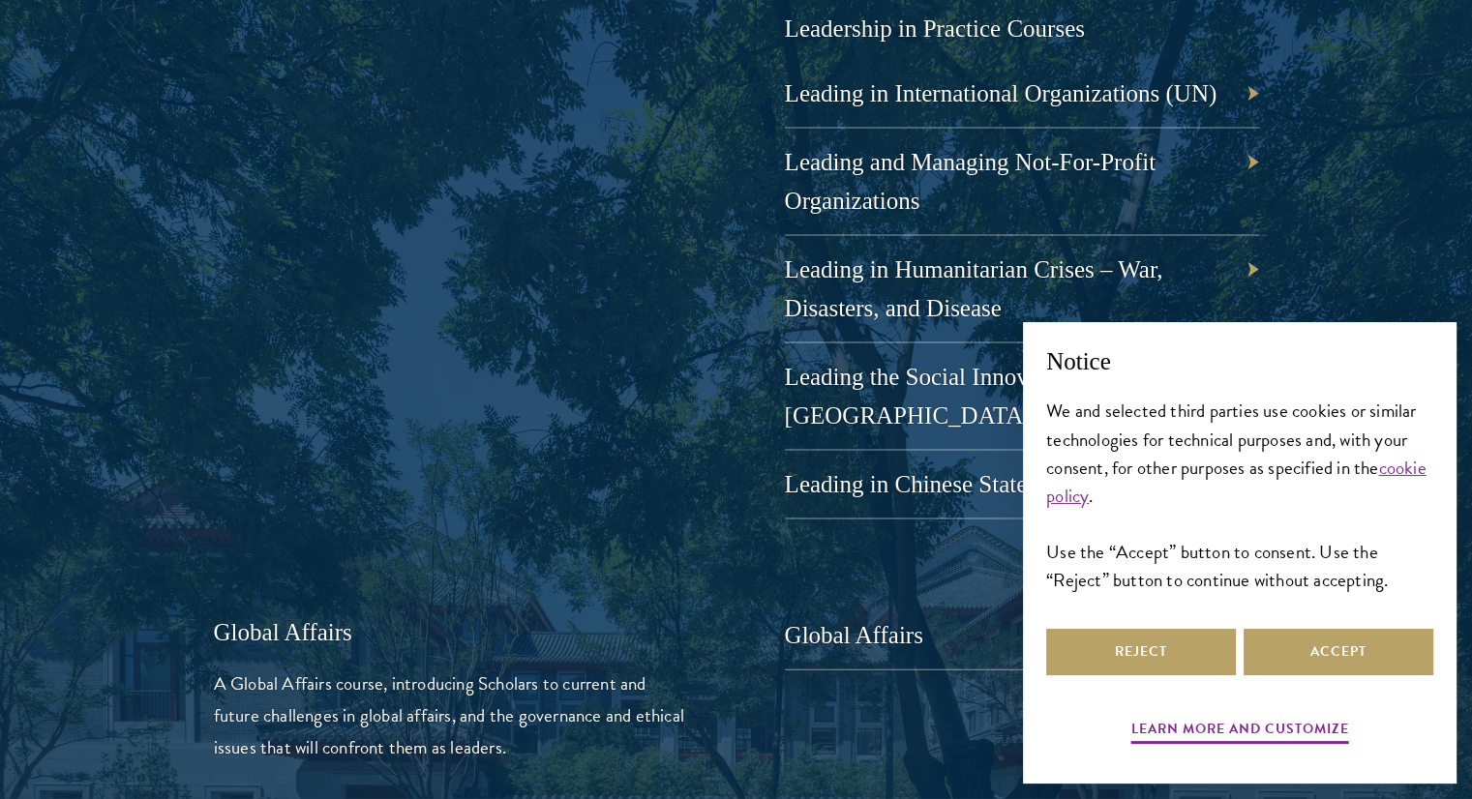
scroll to position [4067, 0]
click at [813, 103] on link "Leading in International Organizations (UN)" at bounding box center [1015, 92] width 432 height 26
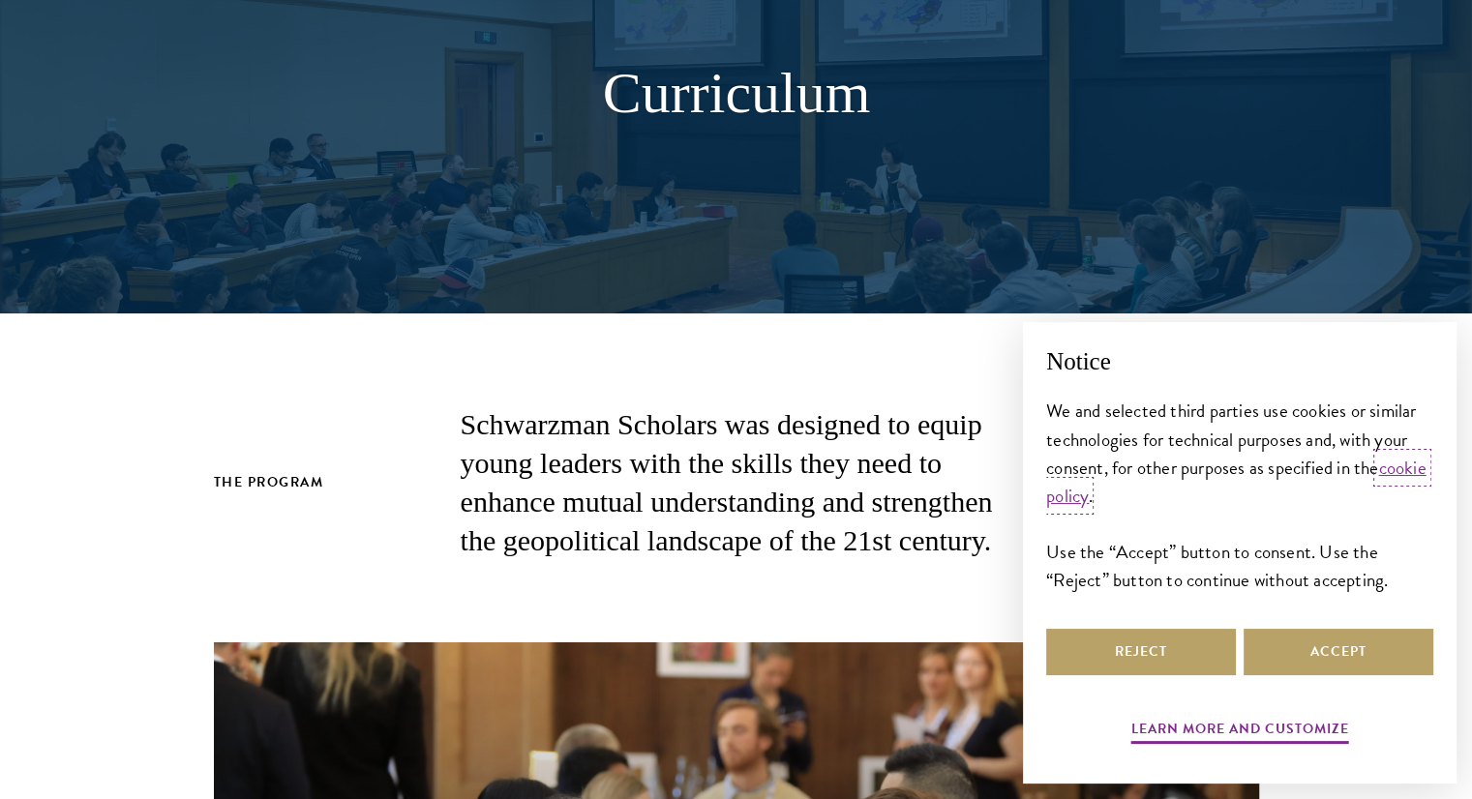
scroll to position [0, 0]
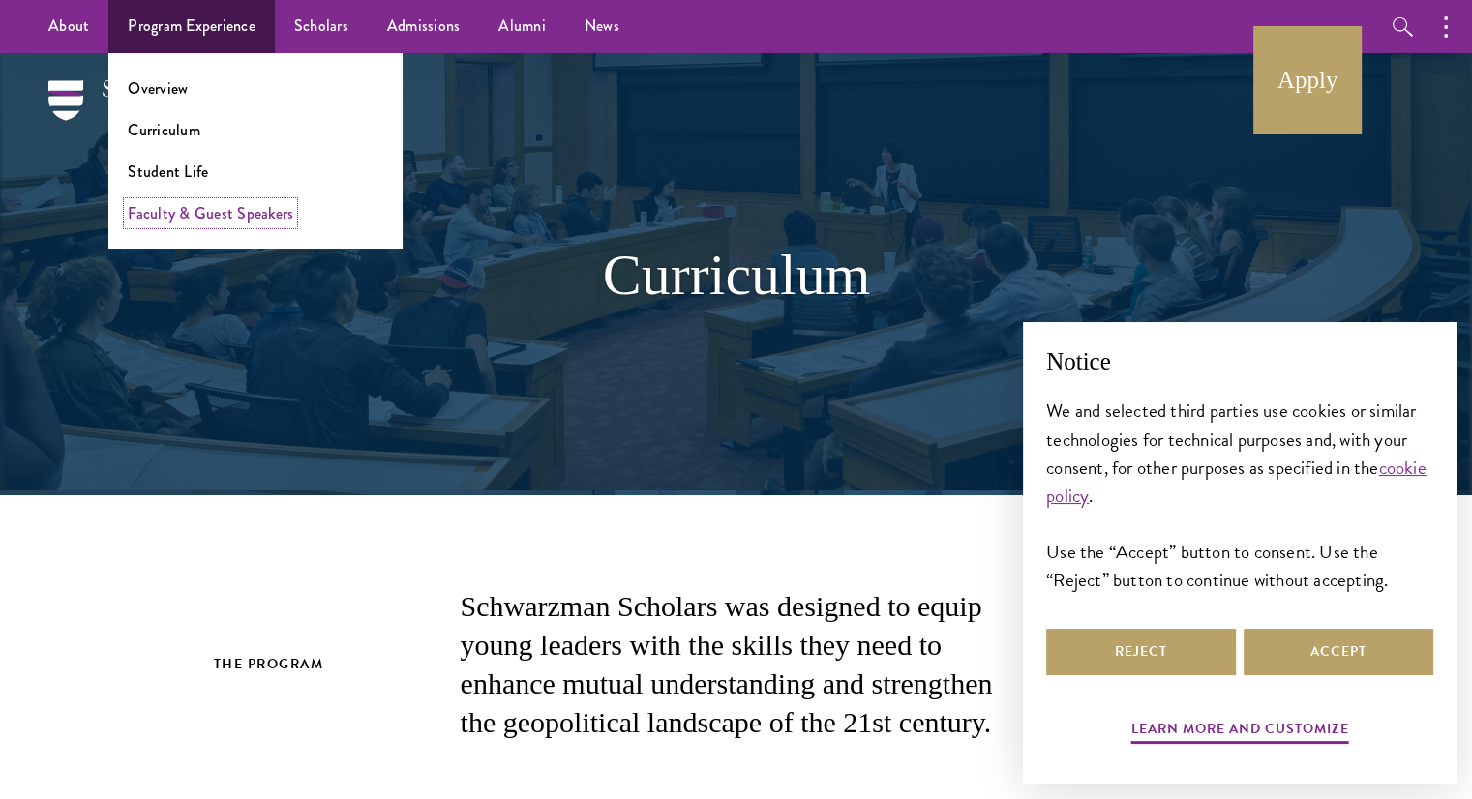
click at [181, 205] on link "Faculty & Guest Speakers" at bounding box center [210, 213] width 165 height 22
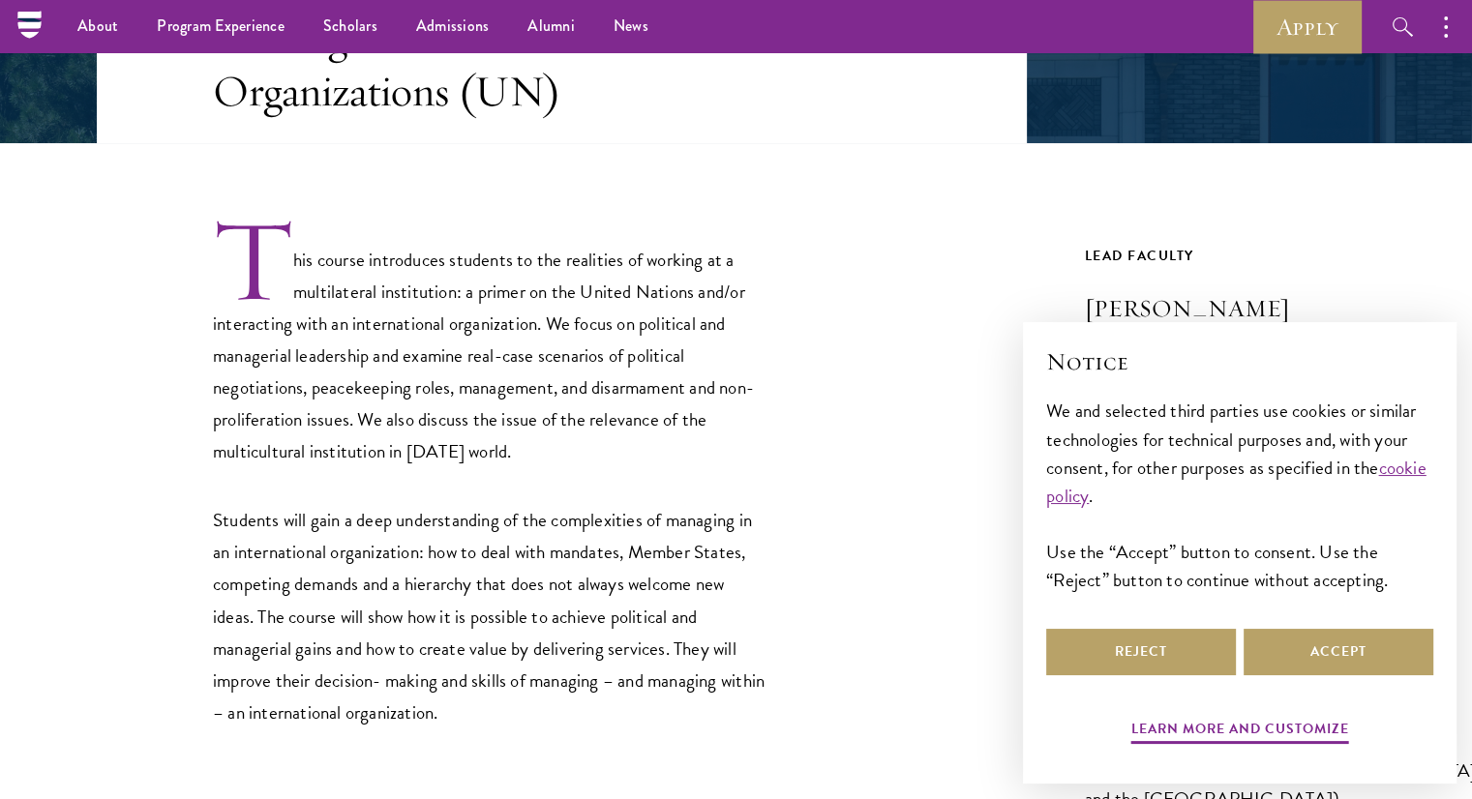
scroll to position [456, 0]
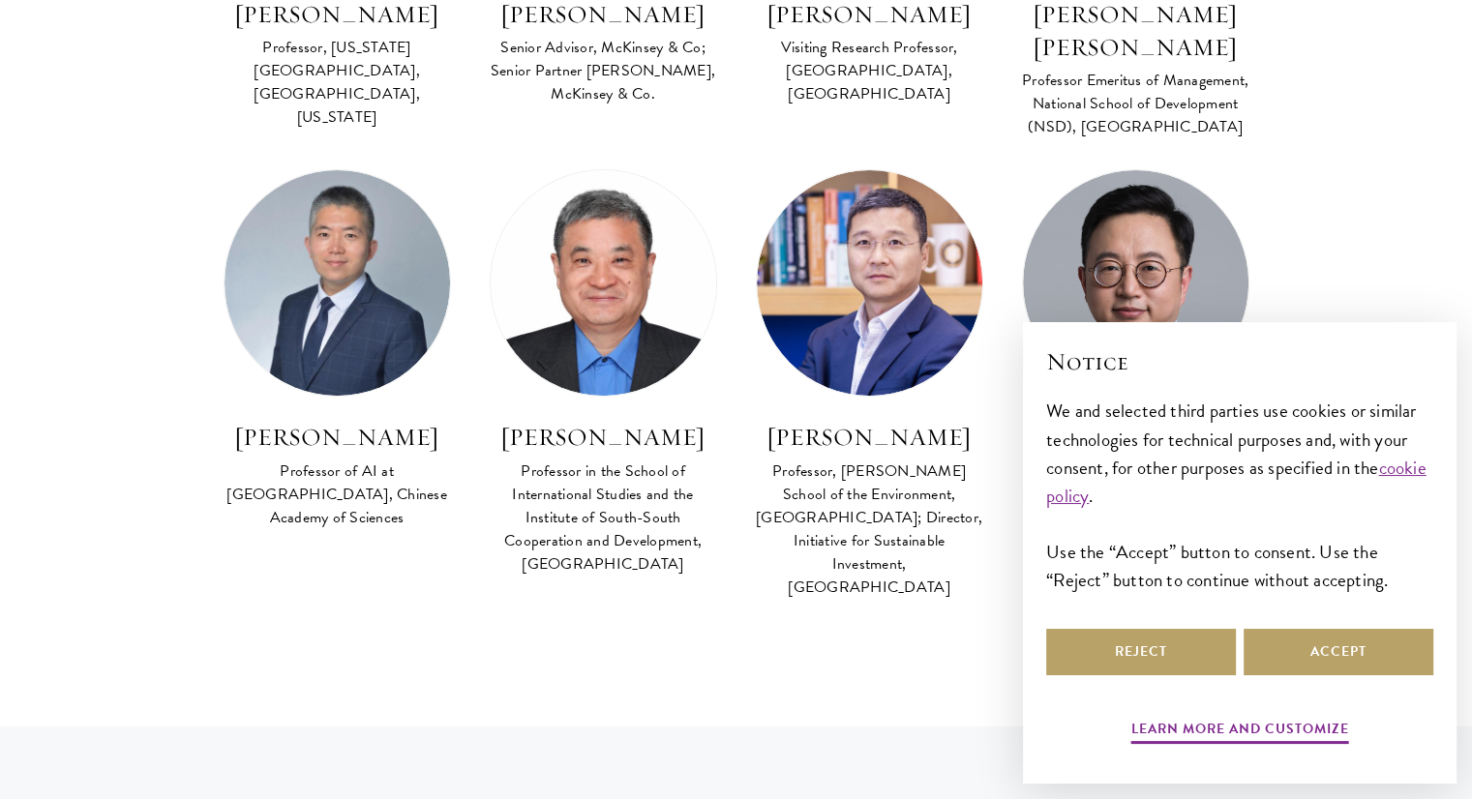
scroll to position [7166, 0]
